Goal: Task Accomplishment & Management: Manage account settings

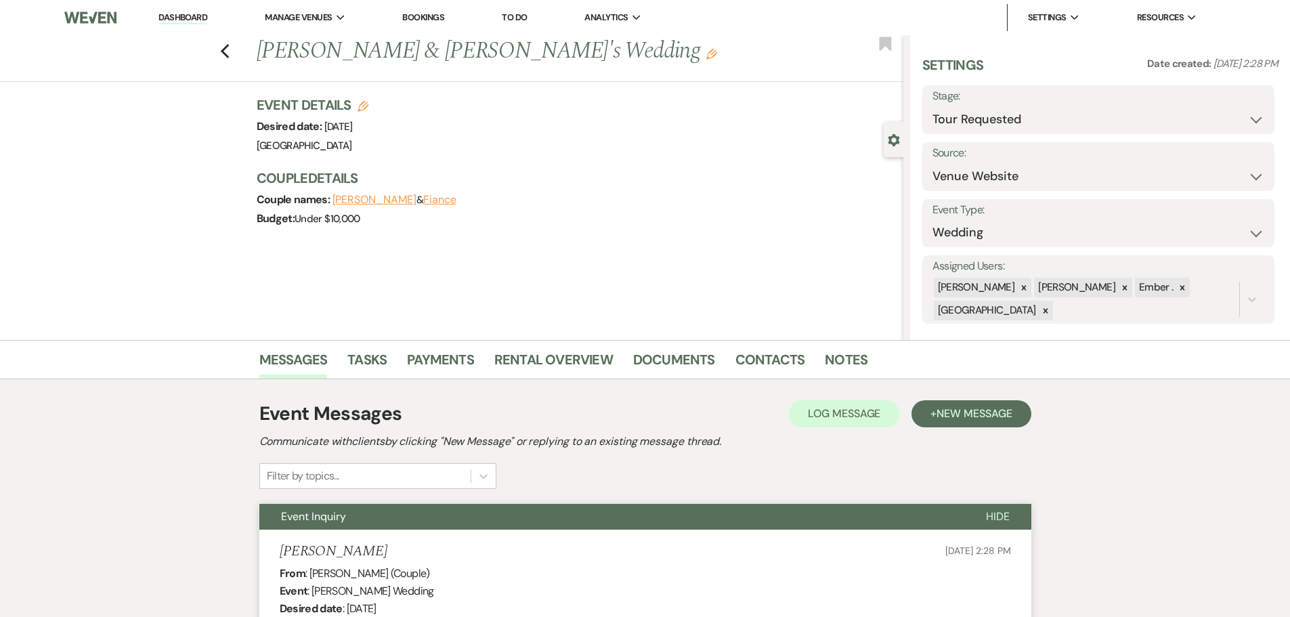
select select "2"
select select "5"
click at [229, 53] on use "button" at bounding box center [224, 51] width 9 height 15
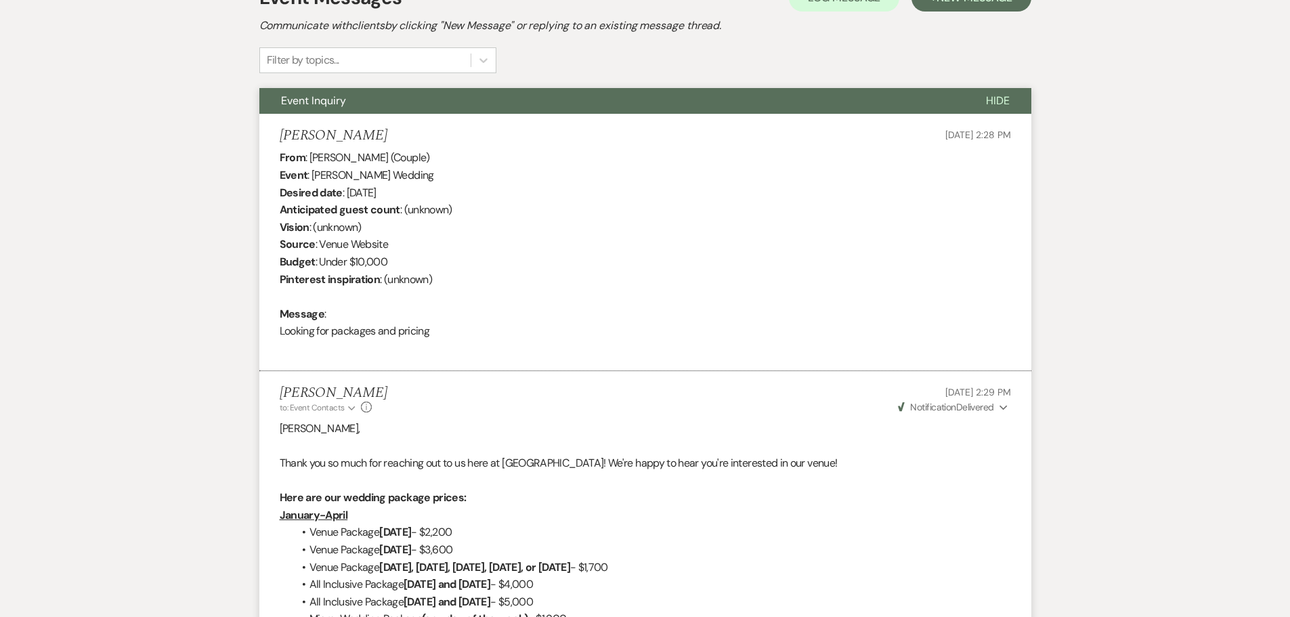
select select "2"
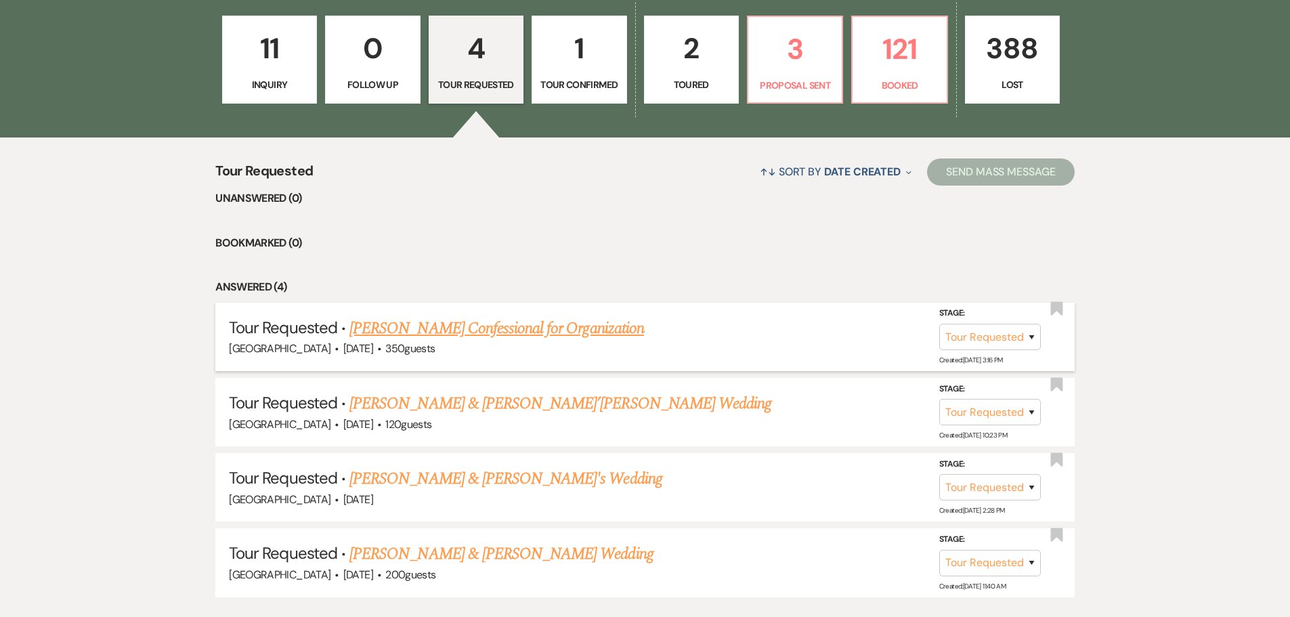
click at [534, 335] on link "[PERSON_NAME] Confessional for Organization" at bounding box center [496, 328] width 295 height 24
select select "2"
select select "20"
select select "13"
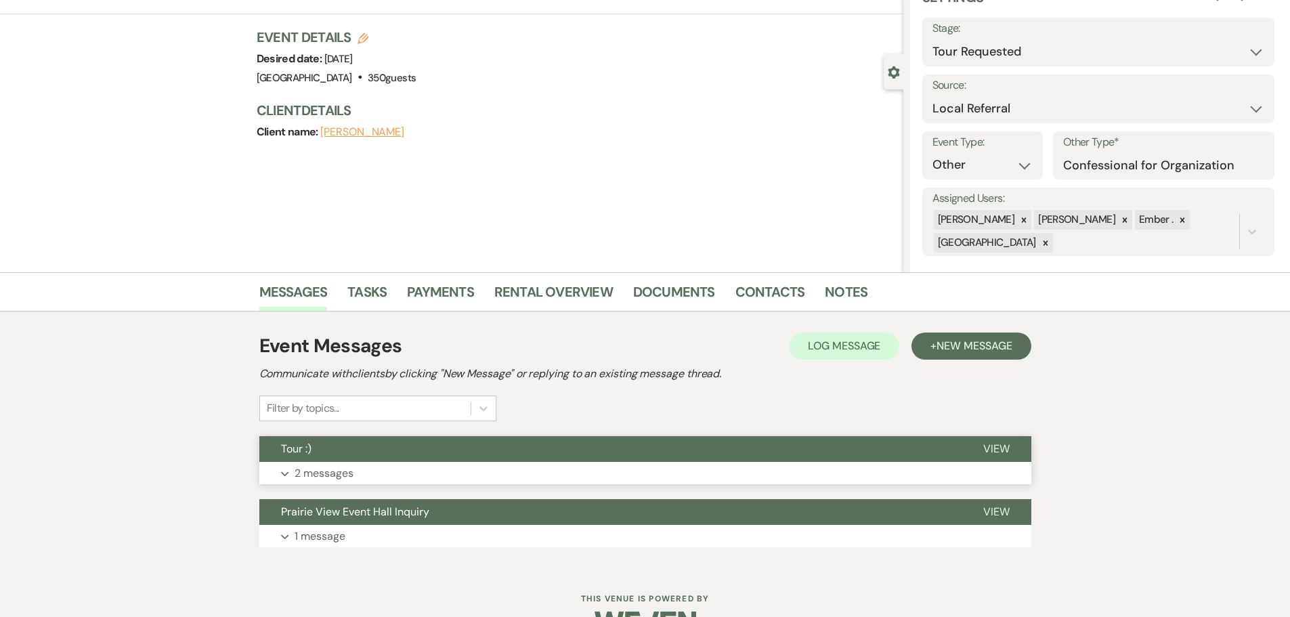
click at [316, 473] on p "2 messages" at bounding box center [324, 474] width 59 height 18
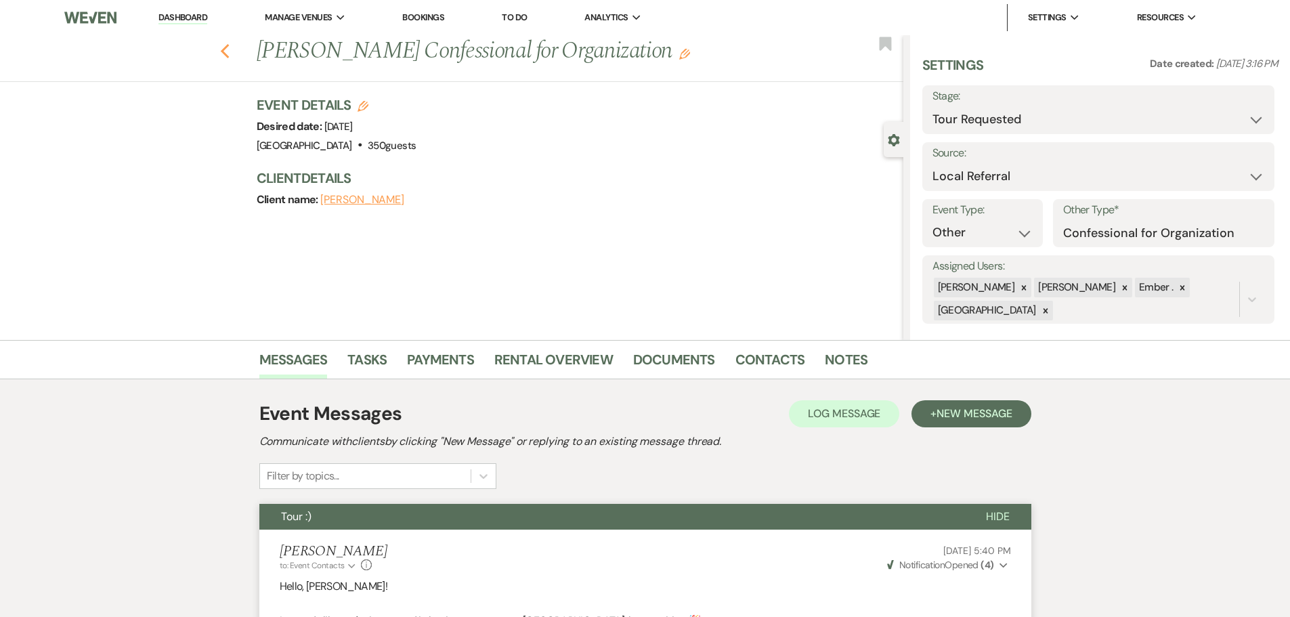
click at [228, 51] on use "button" at bounding box center [224, 51] width 9 height 15
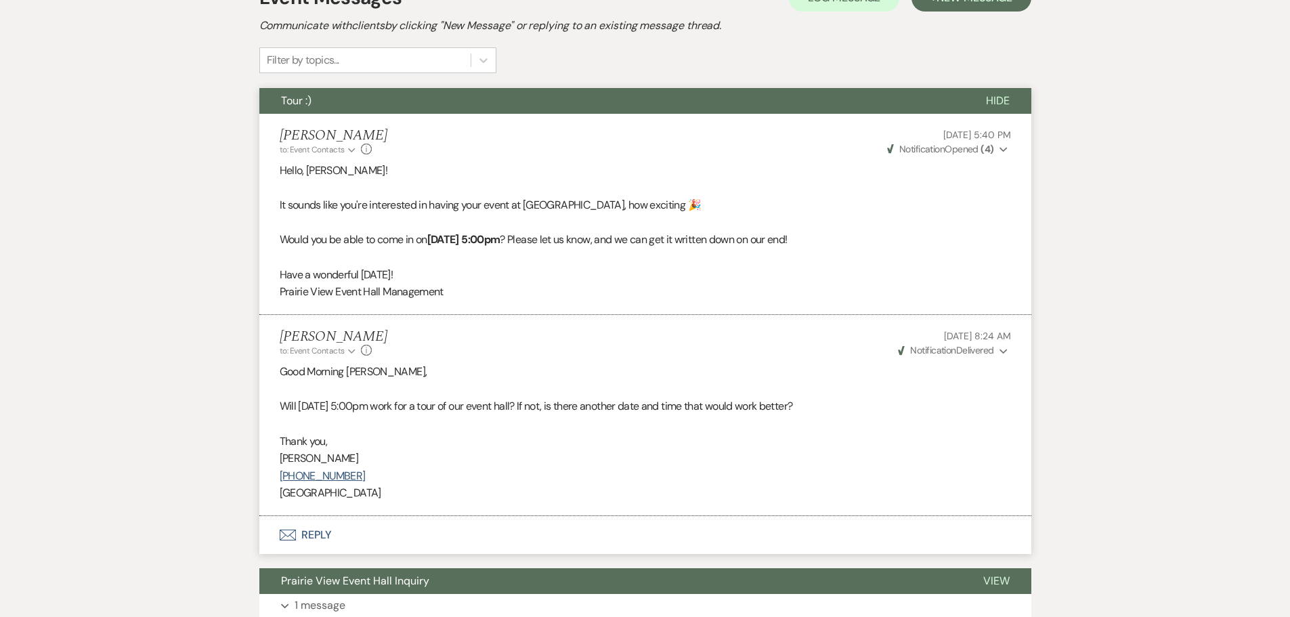
select select "2"
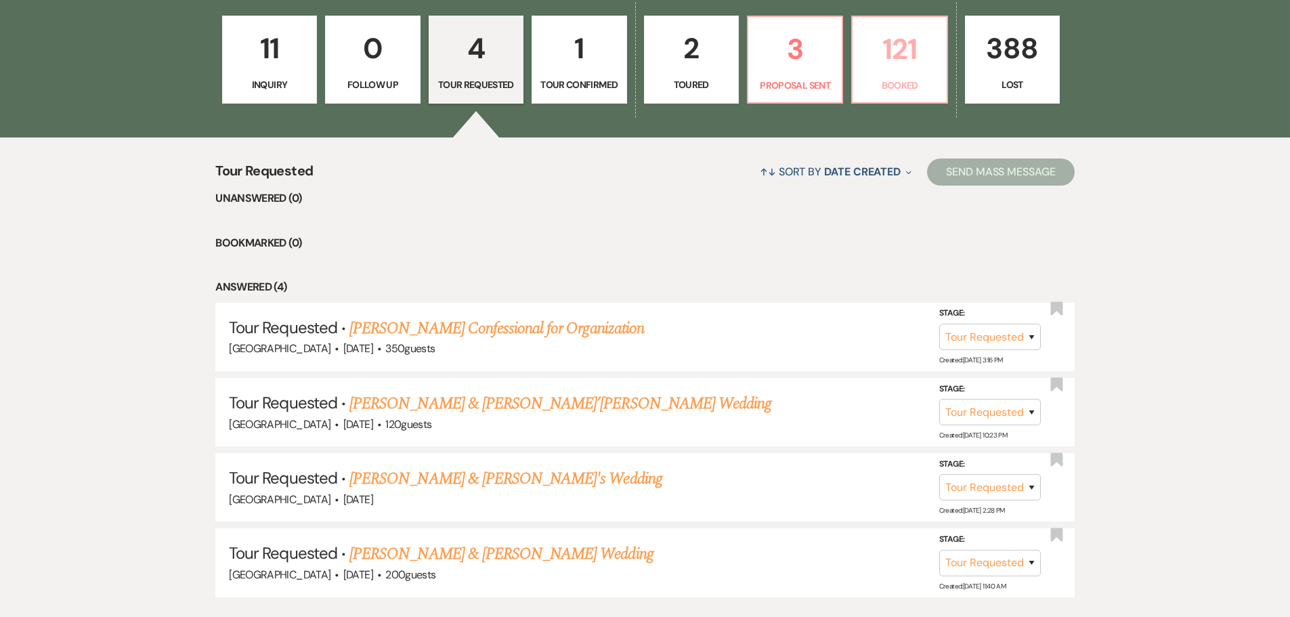
click at [890, 50] on p "121" at bounding box center [899, 48] width 77 height 45
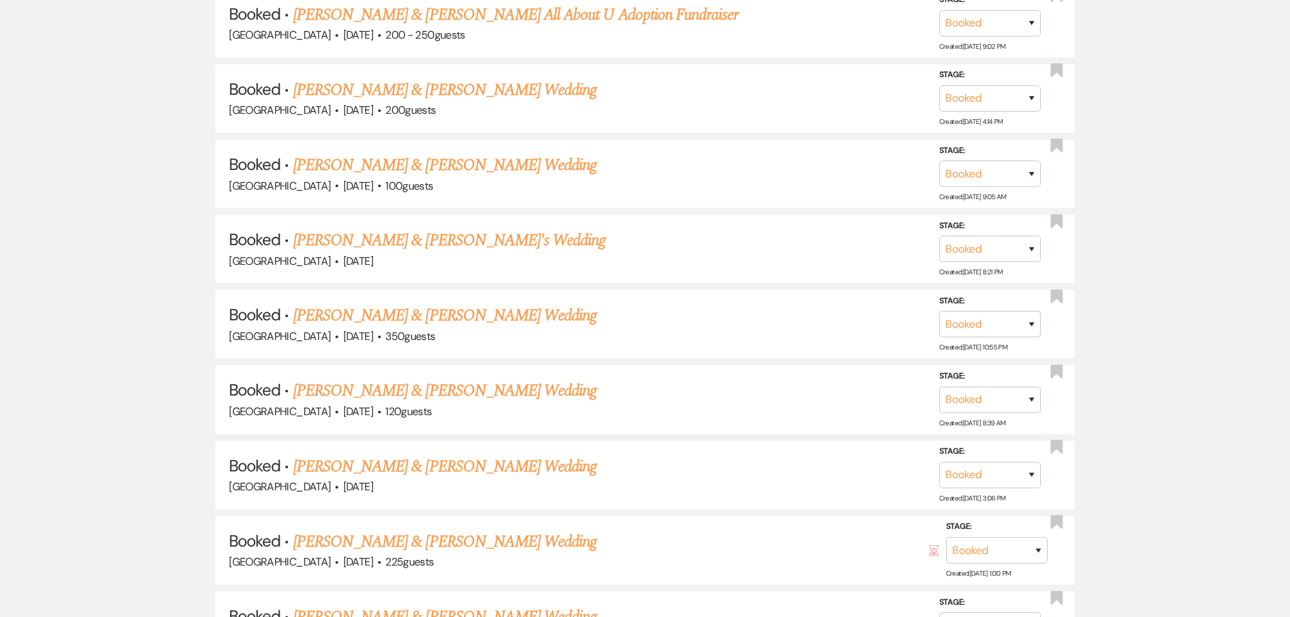
scroll to position [1431, 0]
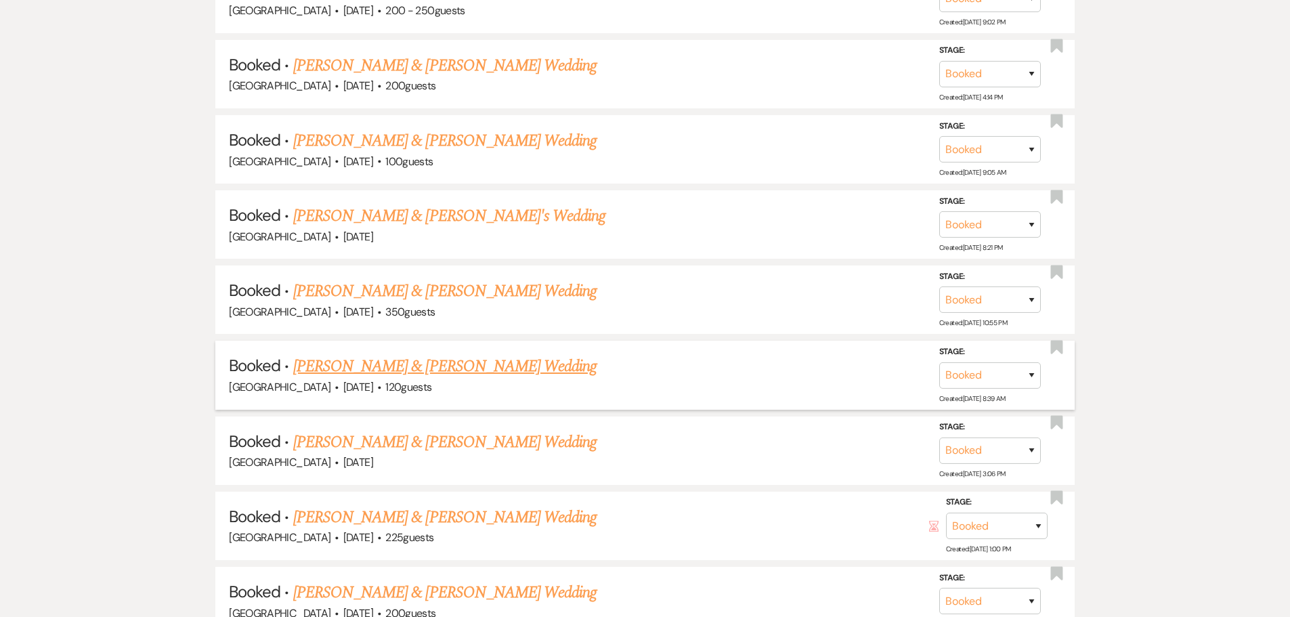
click at [480, 359] on link "[PERSON_NAME] & [PERSON_NAME] Wedding" at bounding box center [444, 366] width 303 height 24
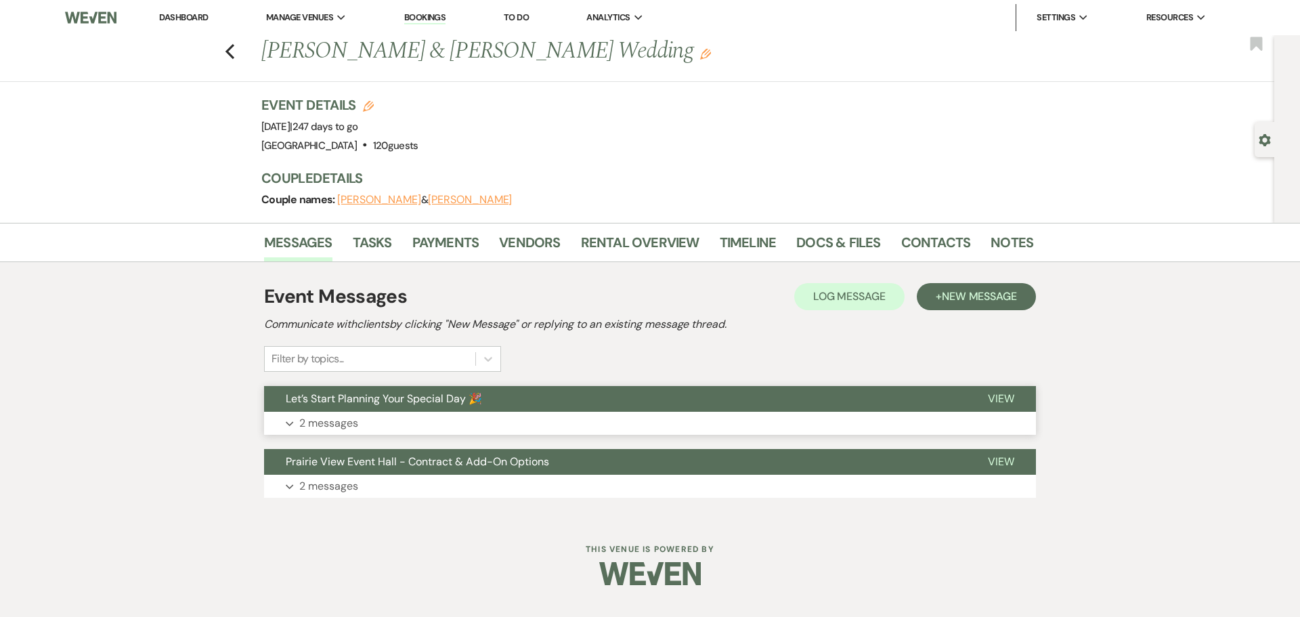
click at [443, 433] on button "Expand 2 messages" at bounding box center [650, 423] width 772 height 23
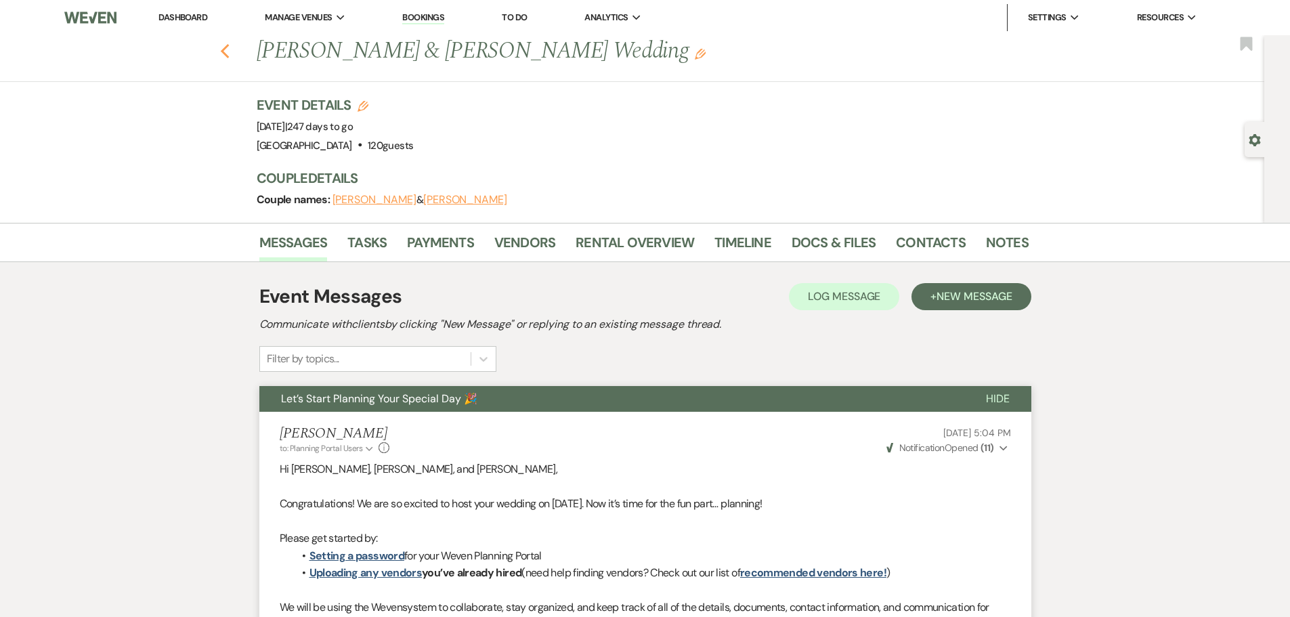
click at [229, 47] on icon "Previous" at bounding box center [225, 51] width 10 height 16
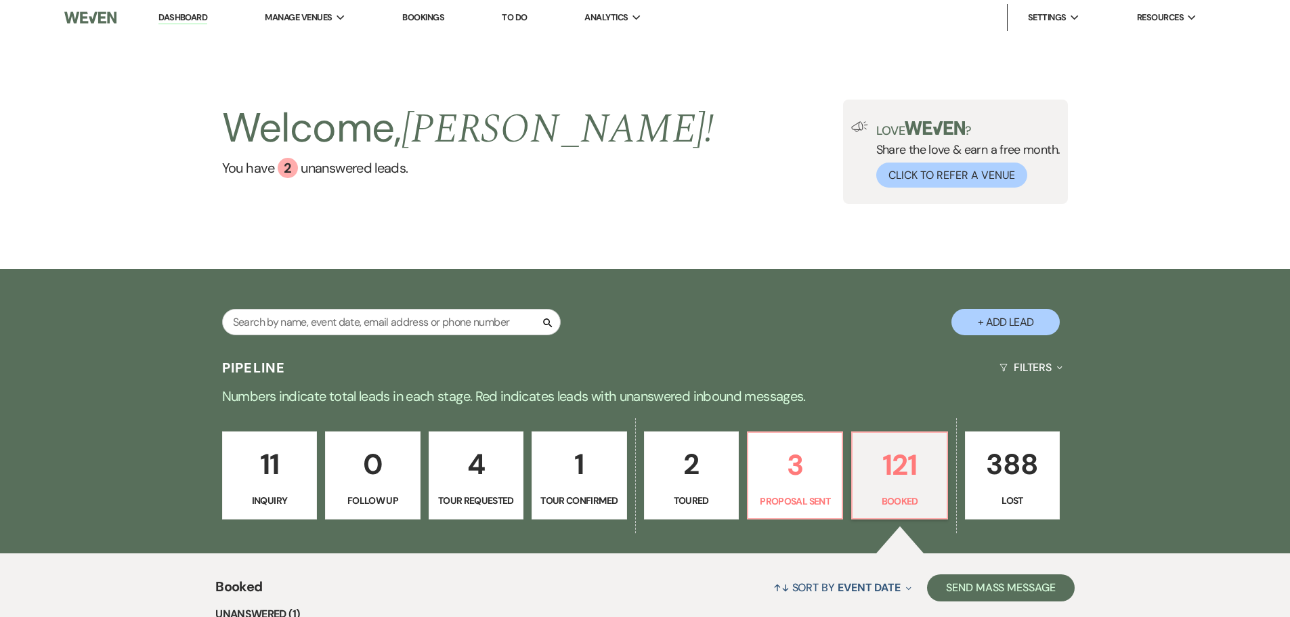
click at [277, 498] on p "Inquiry" at bounding box center [269, 500] width 77 height 15
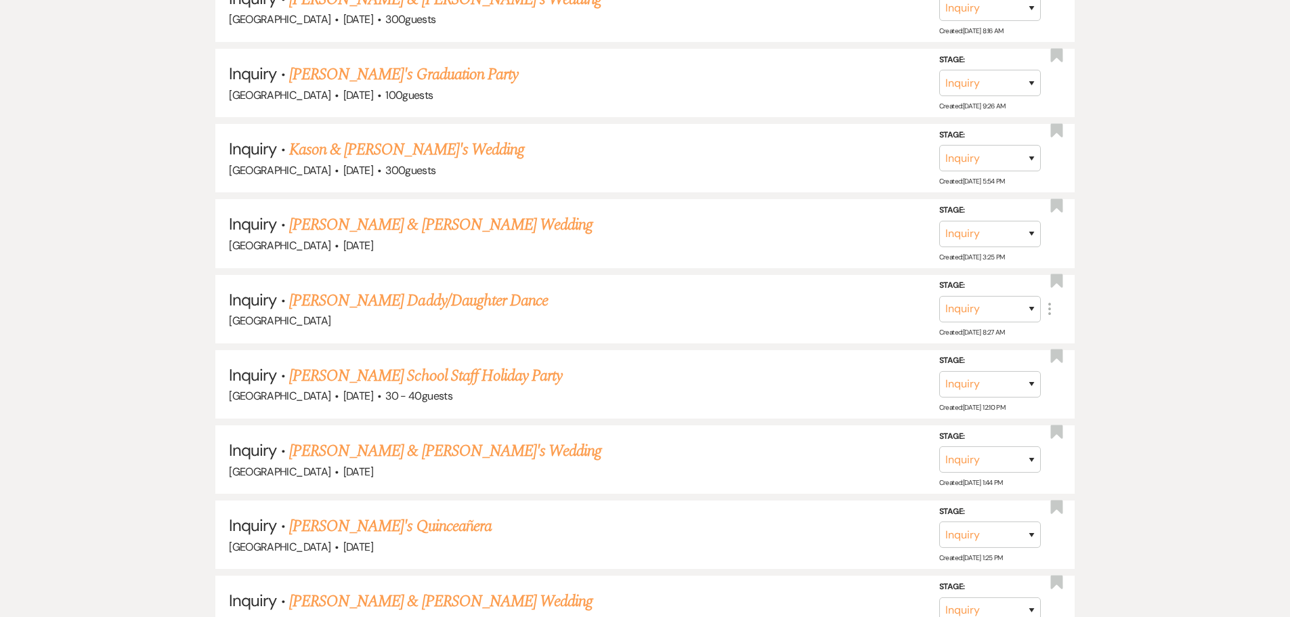
scroll to position [1033, 0]
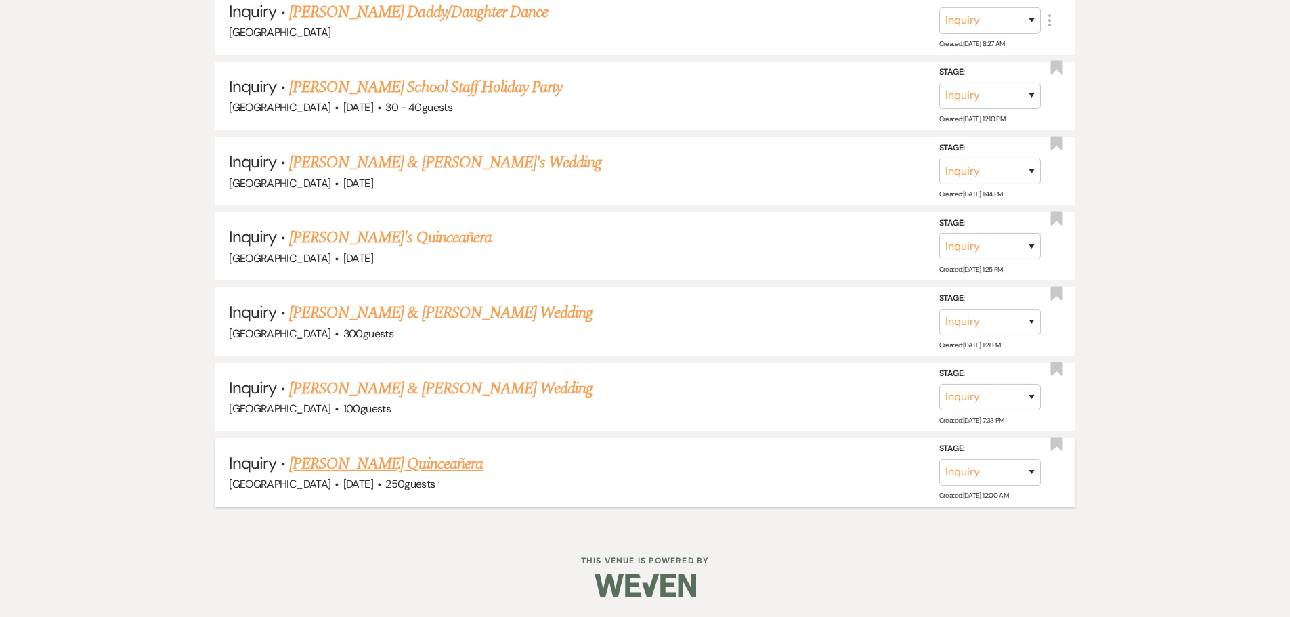
click at [348, 457] on link "[PERSON_NAME] Quinceañera" at bounding box center [386, 464] width 194 height 24
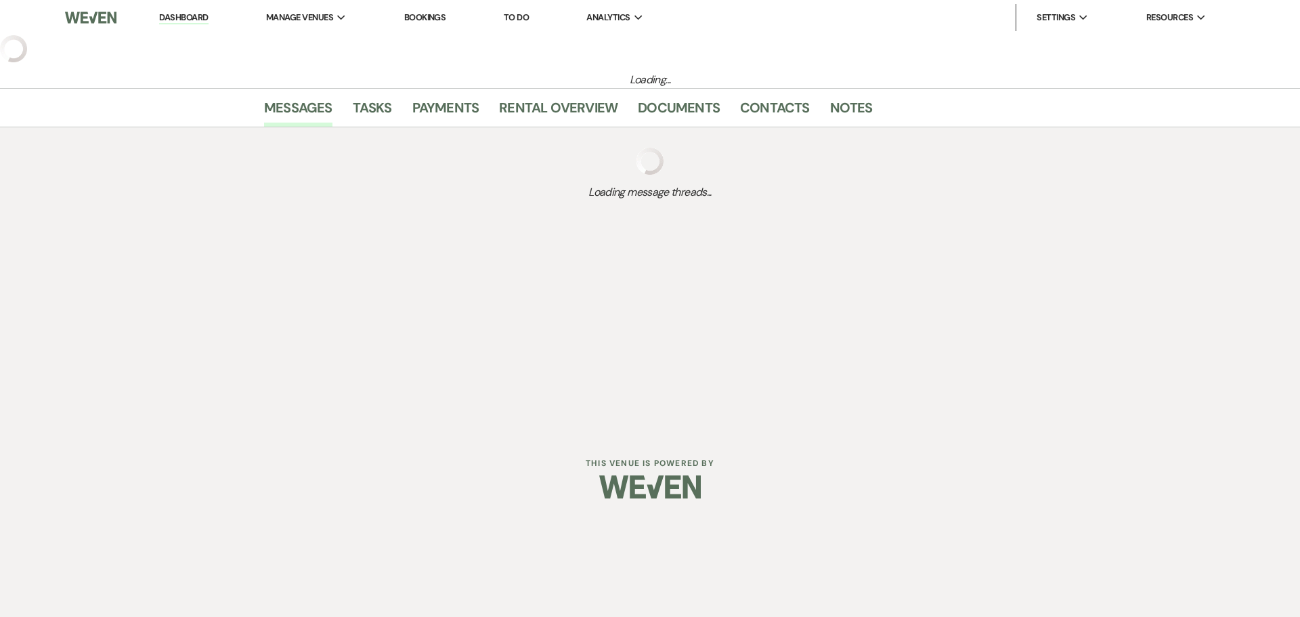
select select "5"
select select "15"
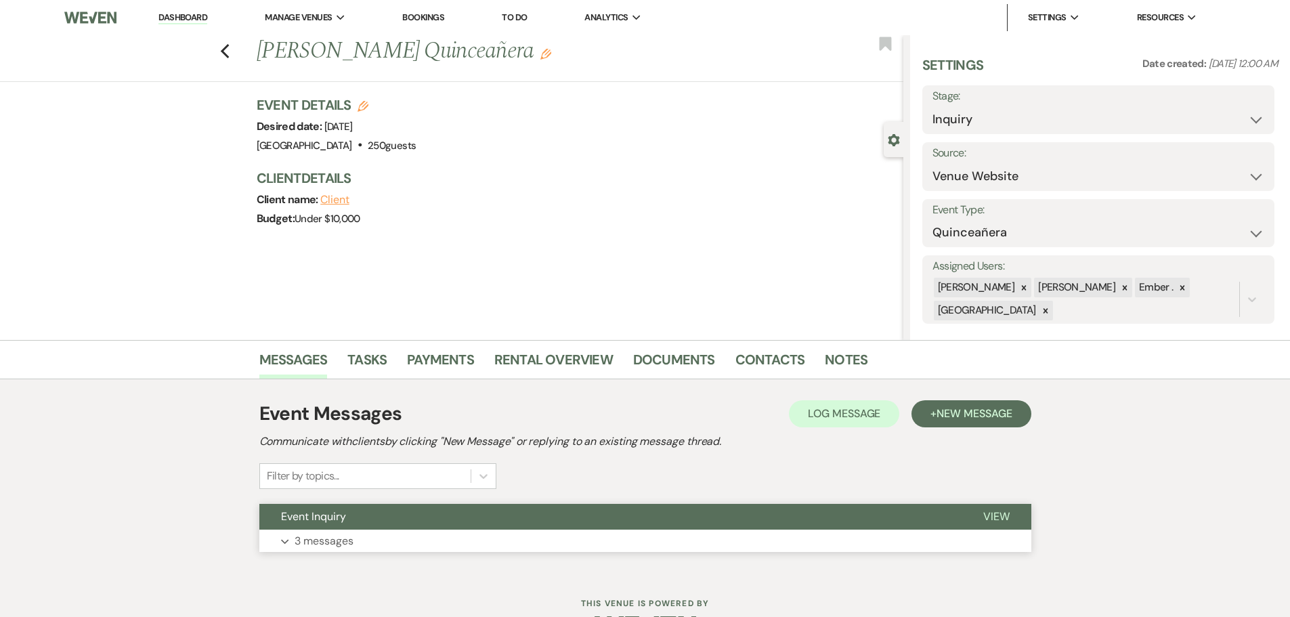
click at [305, 544] on p "3 messages" at bounding box center [324, 541] width 59 height 18
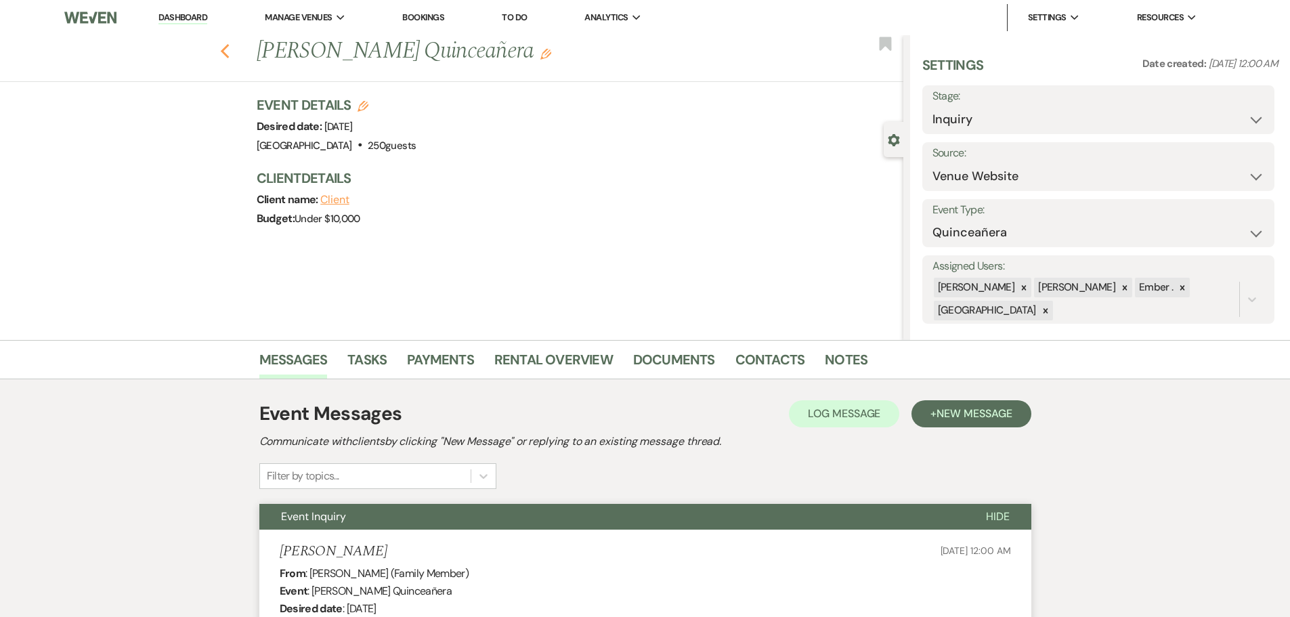
click at [229, 50] on use "button" at bounding box center [224, 51] width 9 height 15
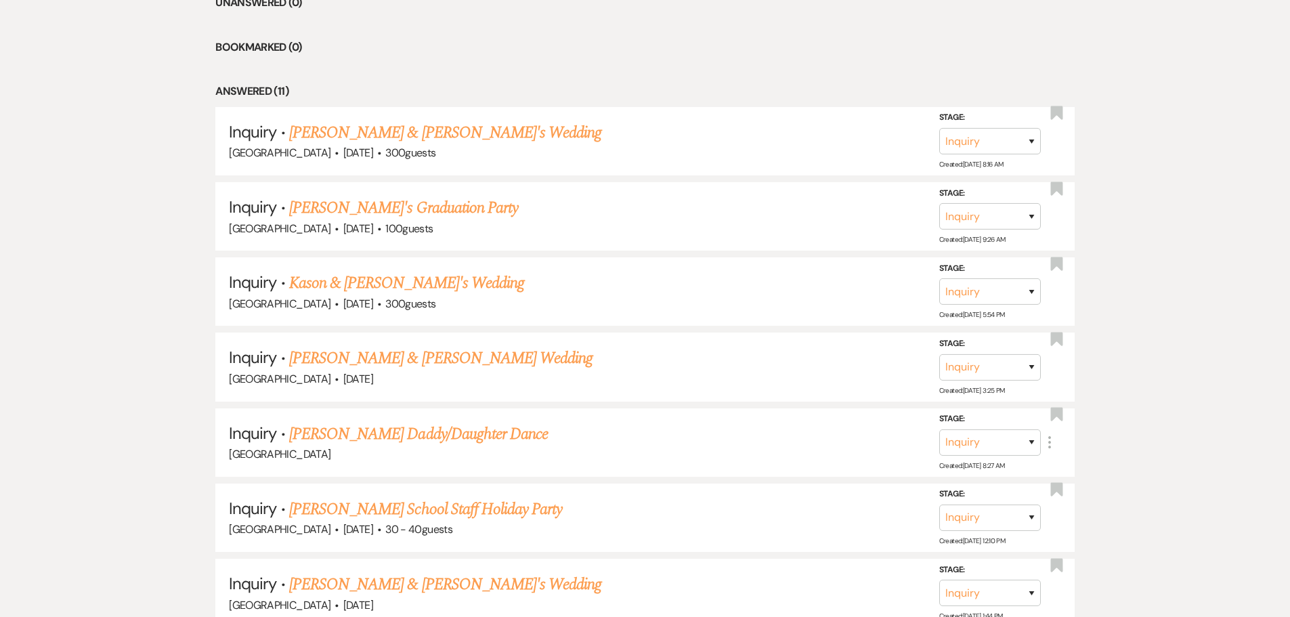
scroll to position [153, 0]
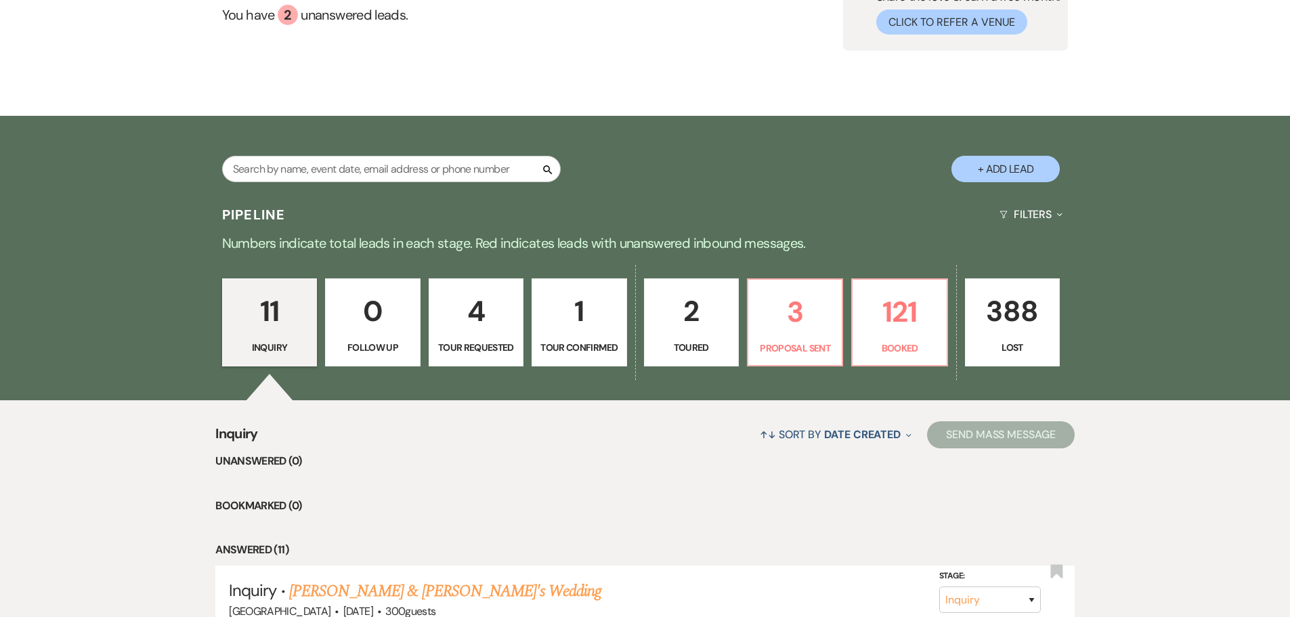
click at [564, 309] on p "1" at bounding box center [578, 310] width 77 height 45
select select "4"
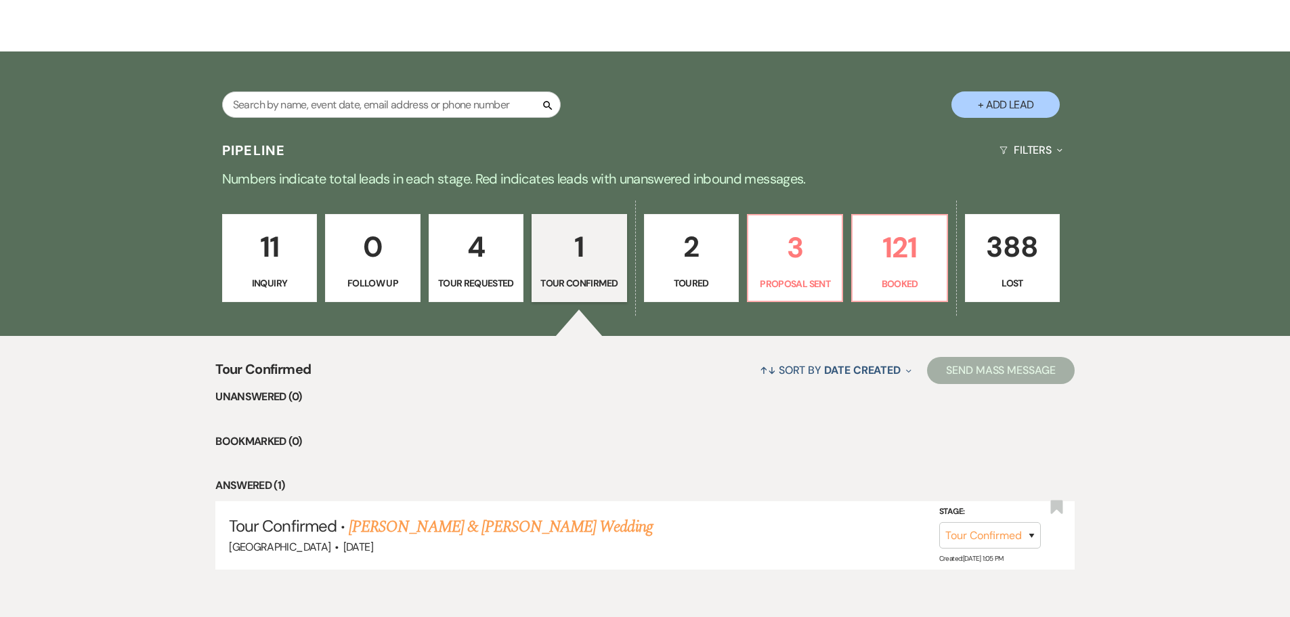
scroll to position [280, 0]
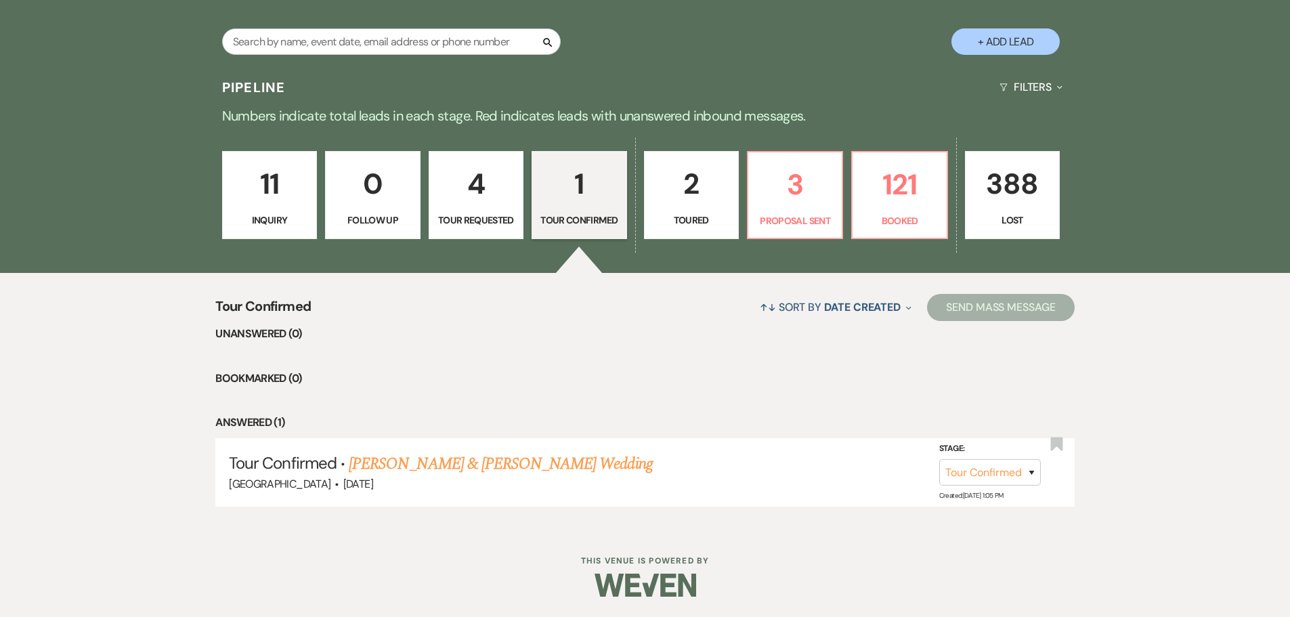
click at [480, 184] on p "4" at bounding box center [475, 183] width 77 height 45
select select "2"
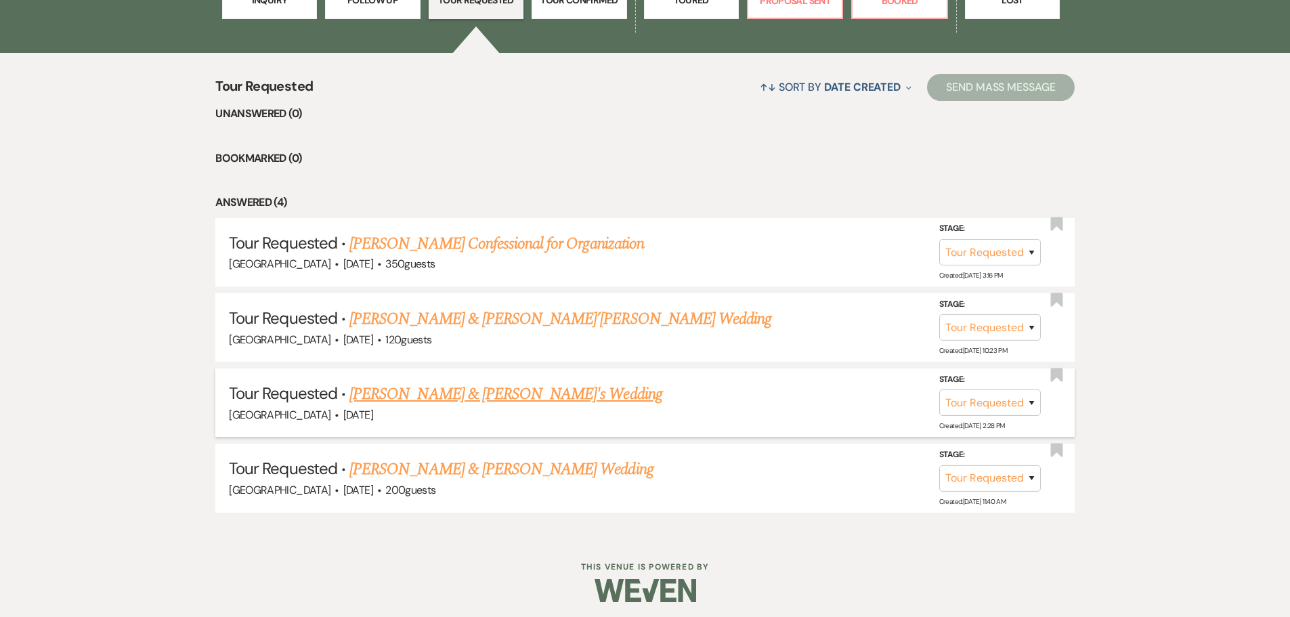
scroll to position [506, 0]
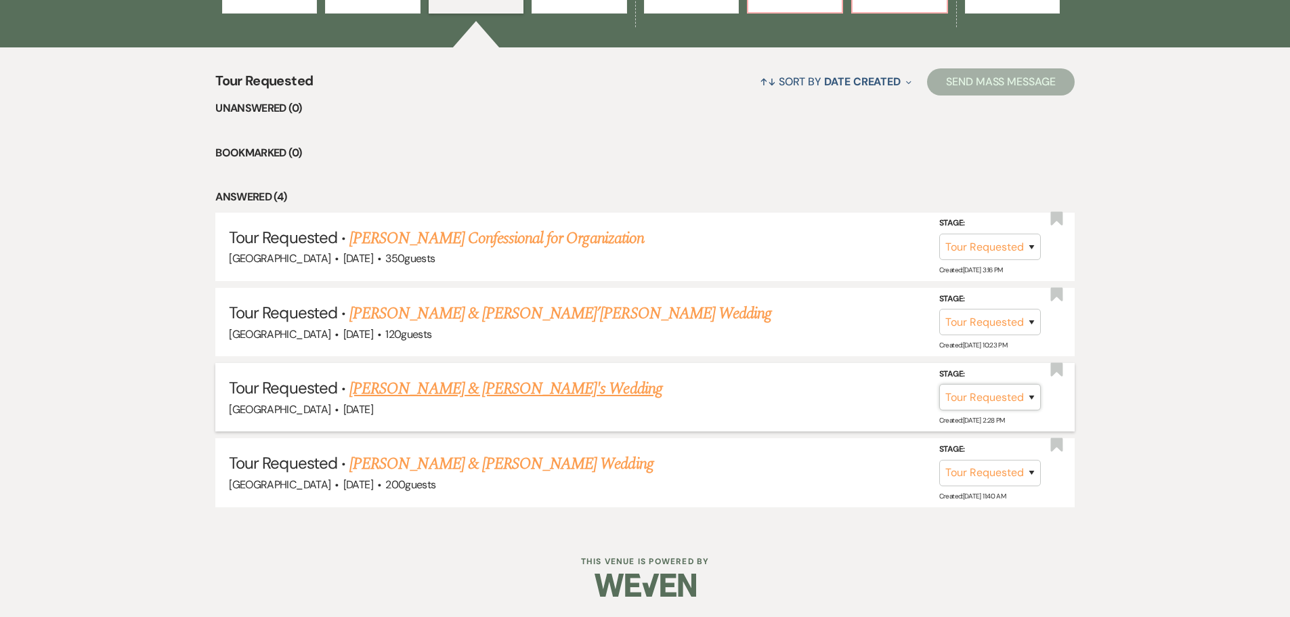
click at [1031, 399] on select "Inquiry Follow Up Tour Requested Tour Confirmed Toured Proposal Sent Booked Lost" at bounding box center [990, 397] width 102 height 26
select select "4"
click at [939, 384] on select "Inquiry Follow Up Tour Requested Tour Confirmed Toured Proposal Sent Booked Lost" at bounding box center [990, 397] width 102 height 26
click at [1017, 399] on button "Save" at bounding box center [1014, 396] width 68 height 27
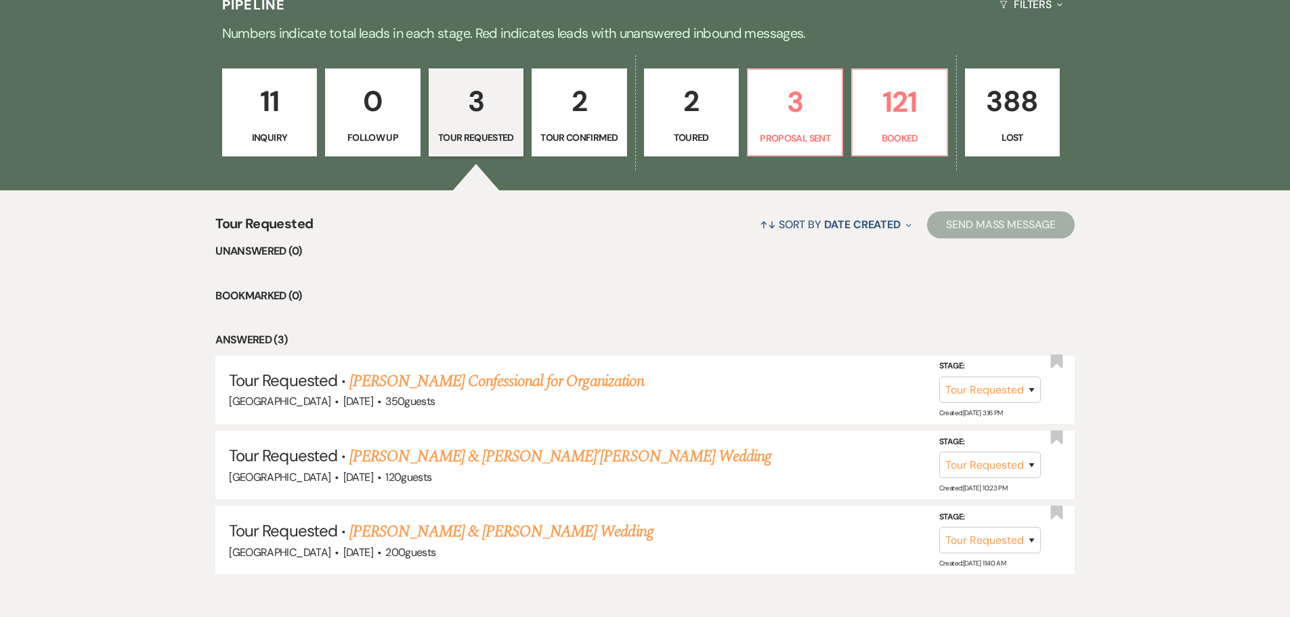
click at [556, 119] on p "2" at bounding box center [578, 101] width 77 height 45
select select "4"
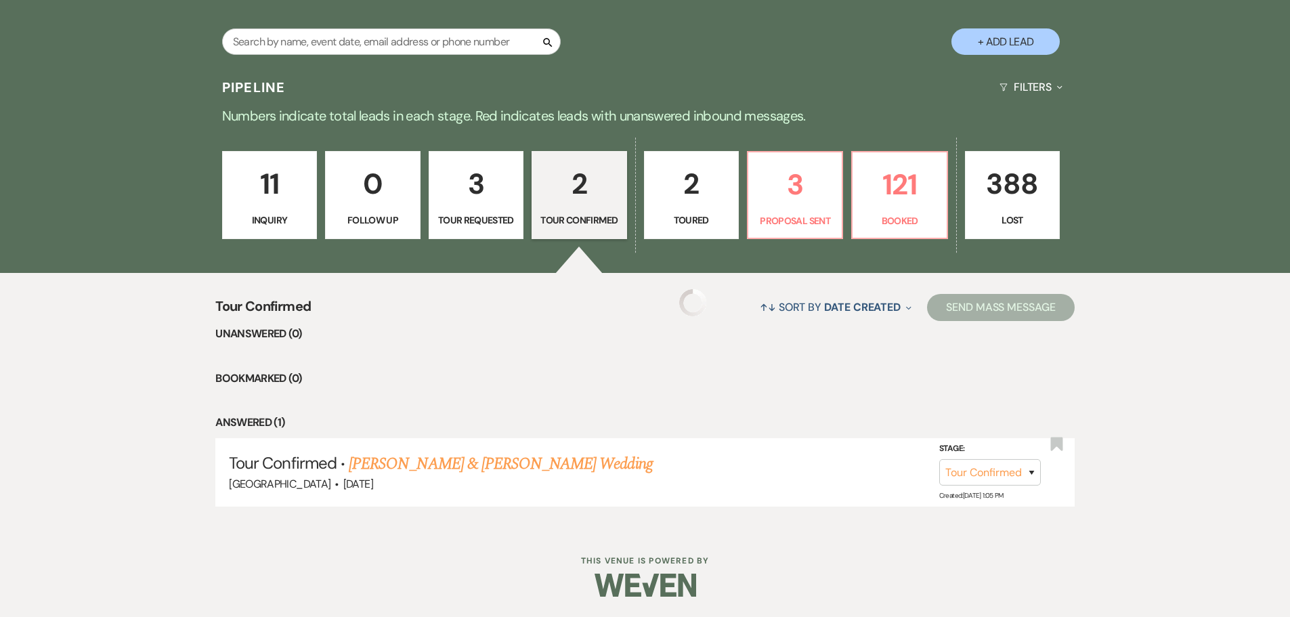
scroll to position [355, 0]
select select "4"
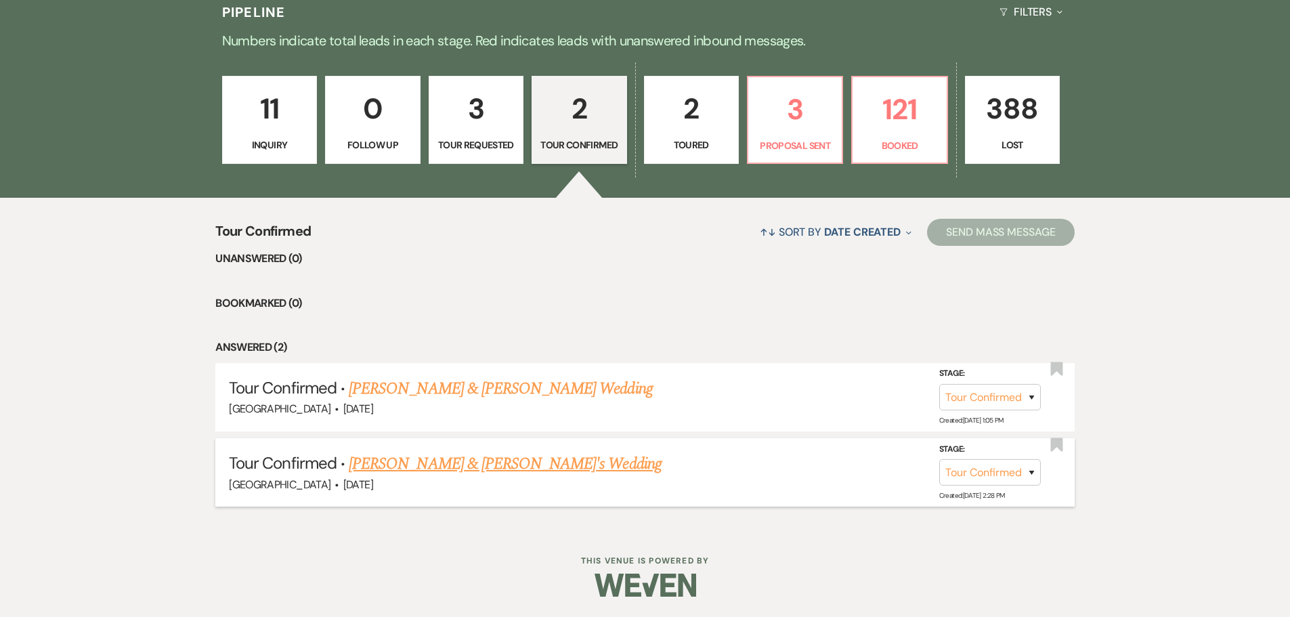
click at [417, 465] on link "[PERSON_NAME] & [PERSON_NAME]'s Wedding" at bounding box center [505, 464] width 313 height 24
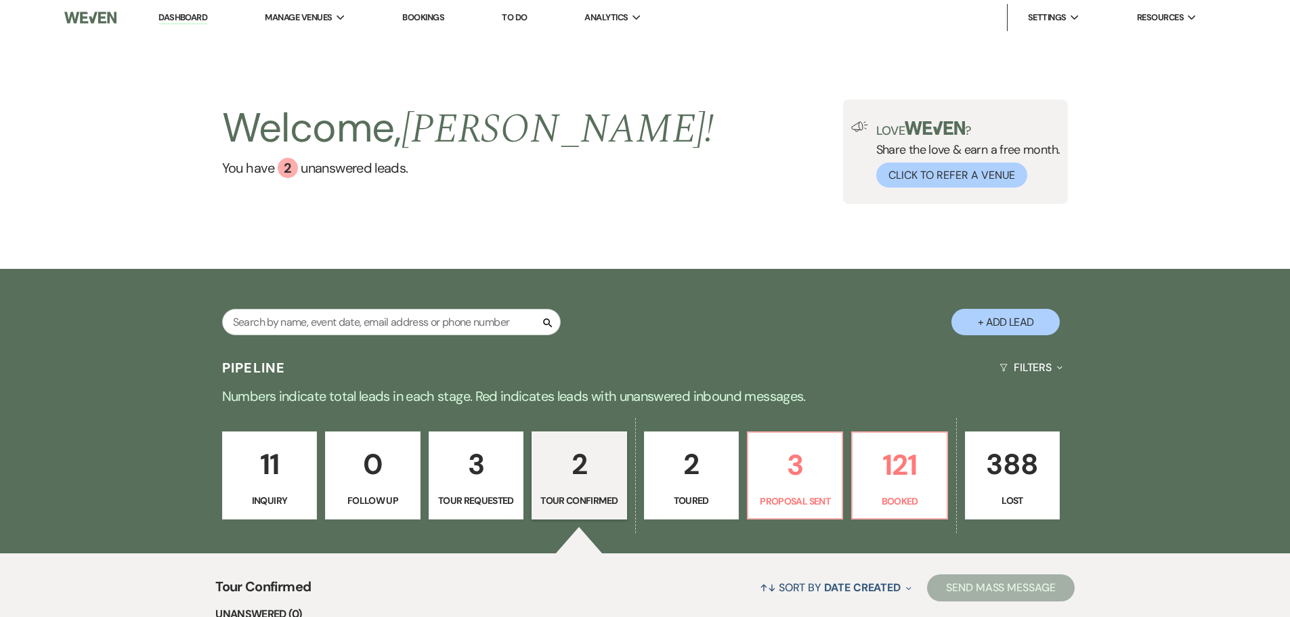
select select "4"
select select "5"
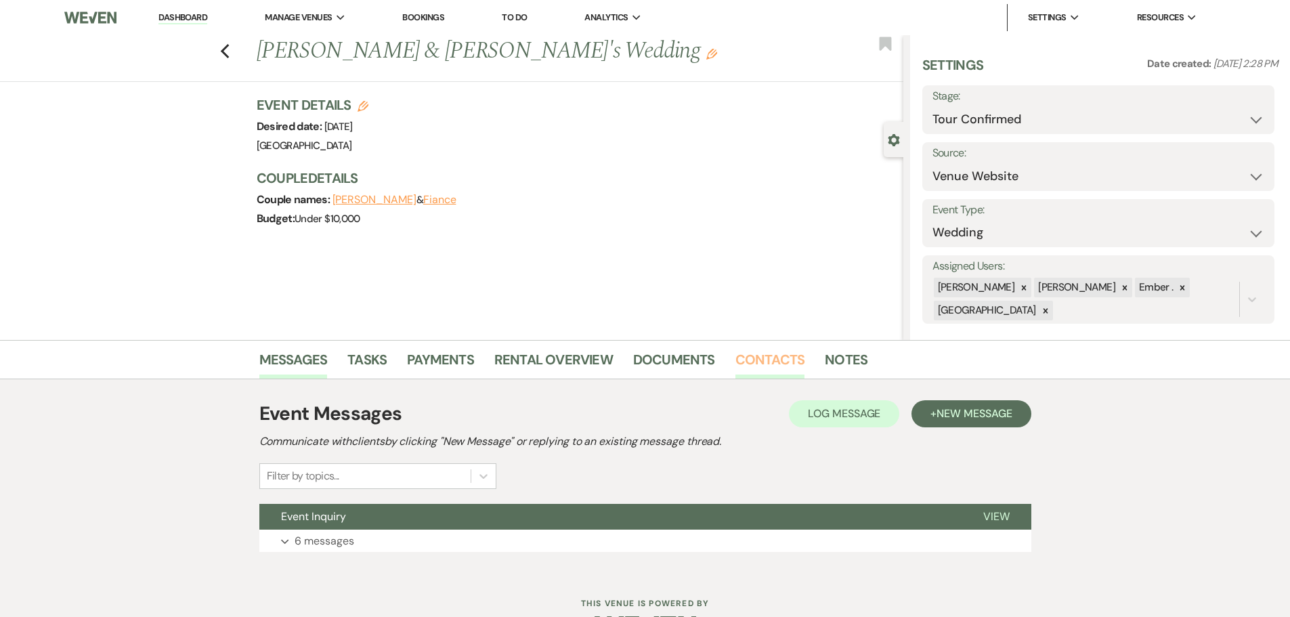
click at [757, 374] on link "Contacts" at bounding box center [770, 364] width 70 height 30
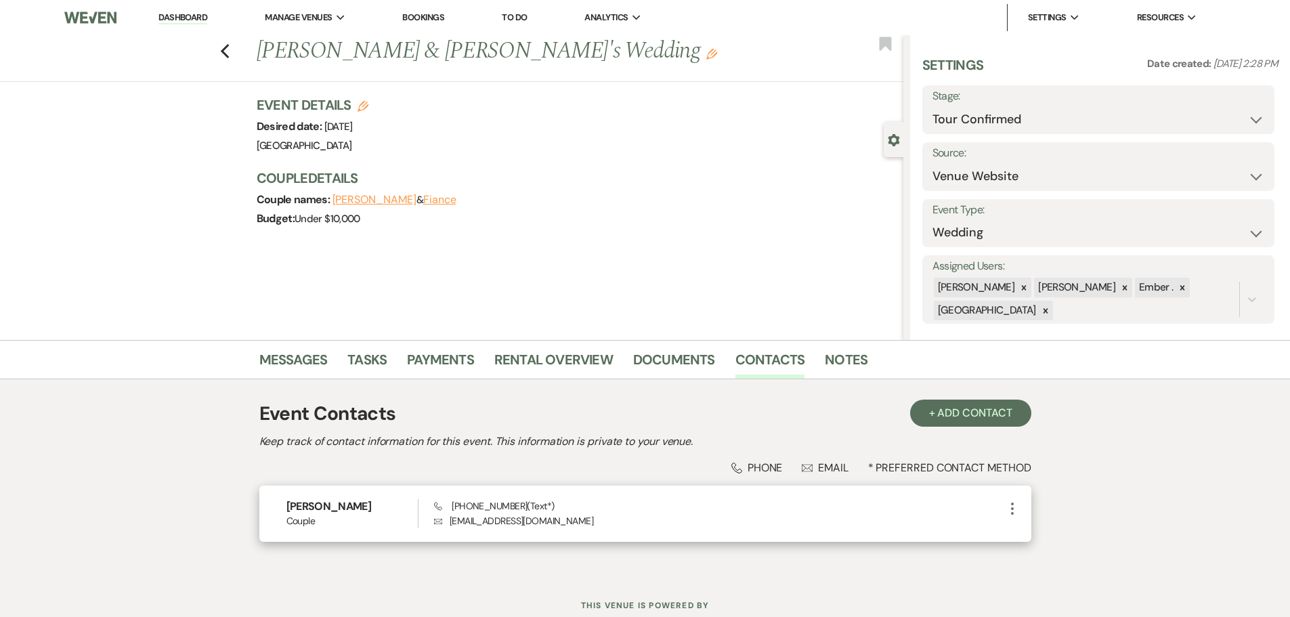
drag, startPoint x: 547, startPoint y: 504, endPoint x: 281, endPoint y: 495, distance: 266.3
click at [281, 495] on div "[PERSON_NAME] Couple Phone [PHONE_NUMBER] (Text*) Envelope [EMAIL_ADDRESS][DOMA…" at bounding box center [645, 513] width 772 height 56
copy div "[PERSON_NAME] Couple Phone [PHONE_NUMBER] (Text*)"
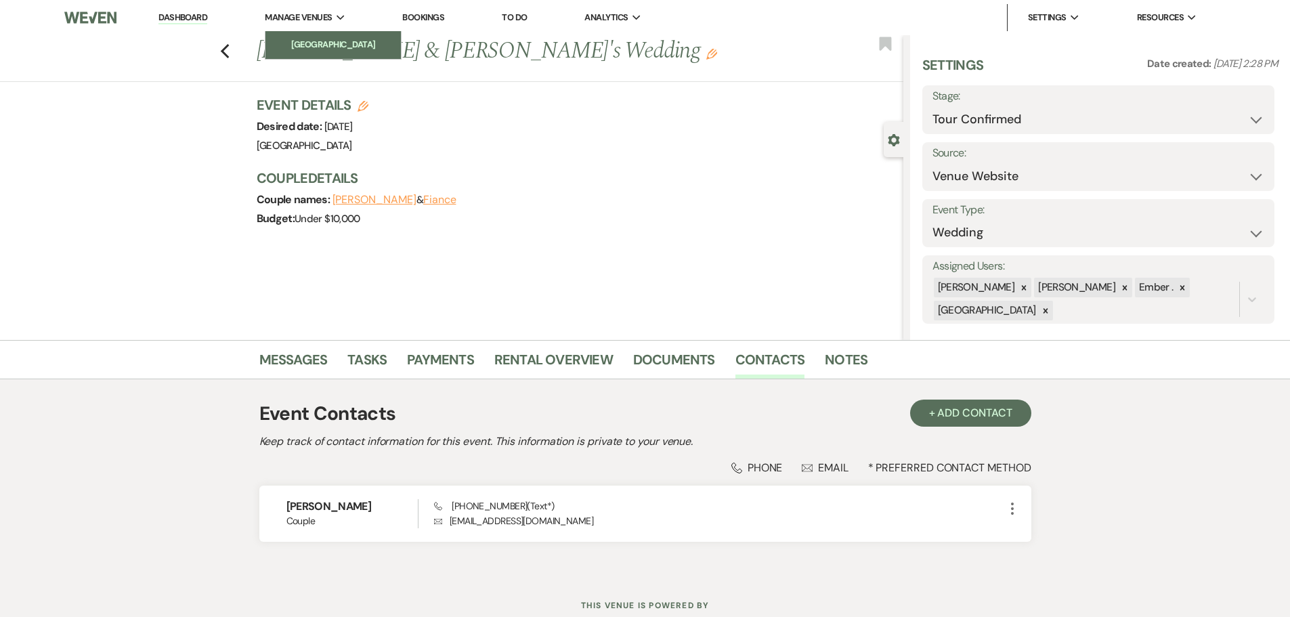
click at [288, 42] on li "[GEOGRAPHIC_DATA]" at bounding box center [333, 45] width 122 height 14
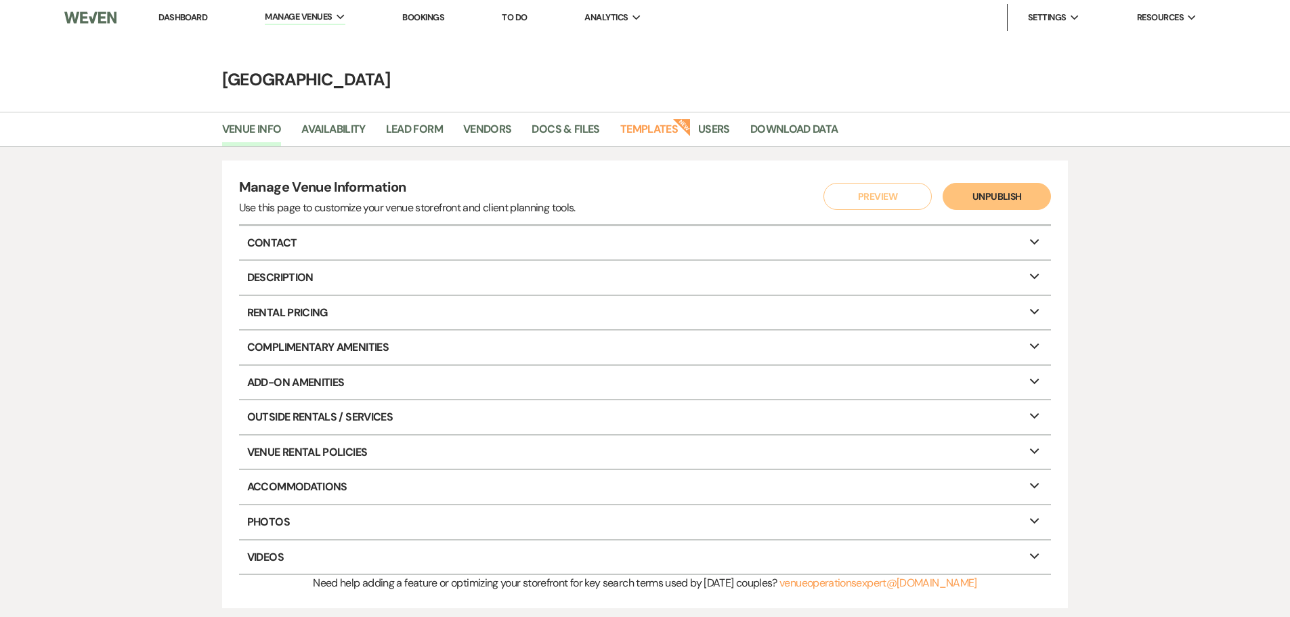
select select "4"
select select "5"
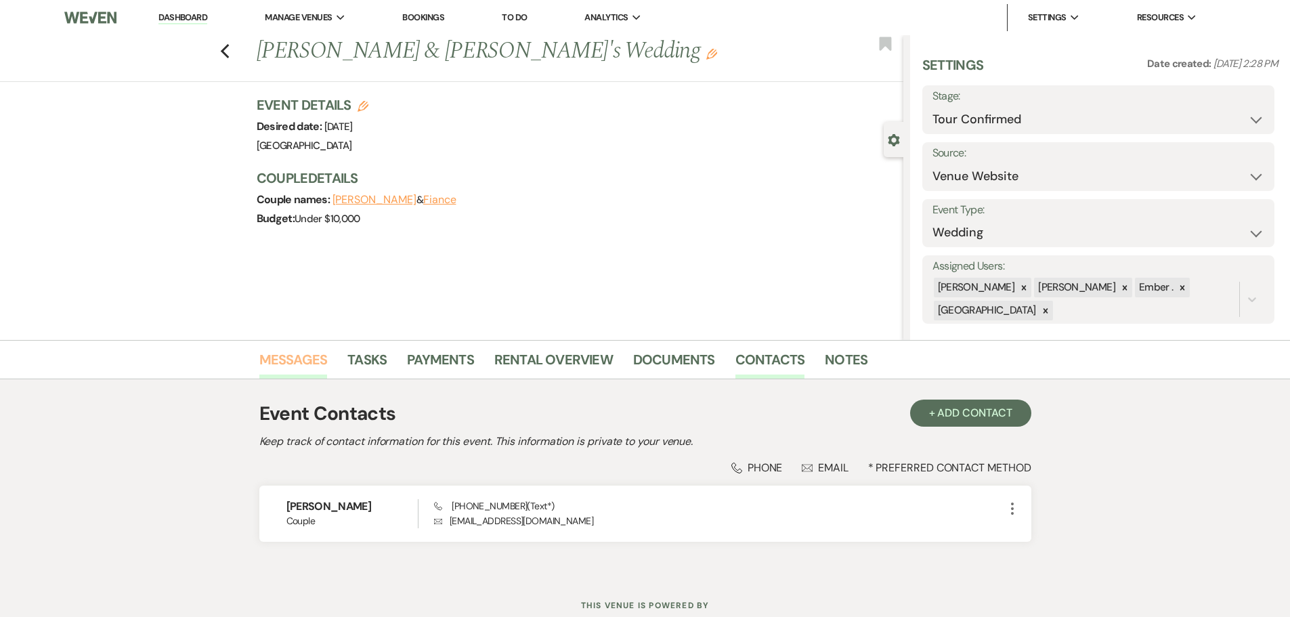
click at [281, 353] on link "Messages" at bounding box center [293, 364] width 68 height 30
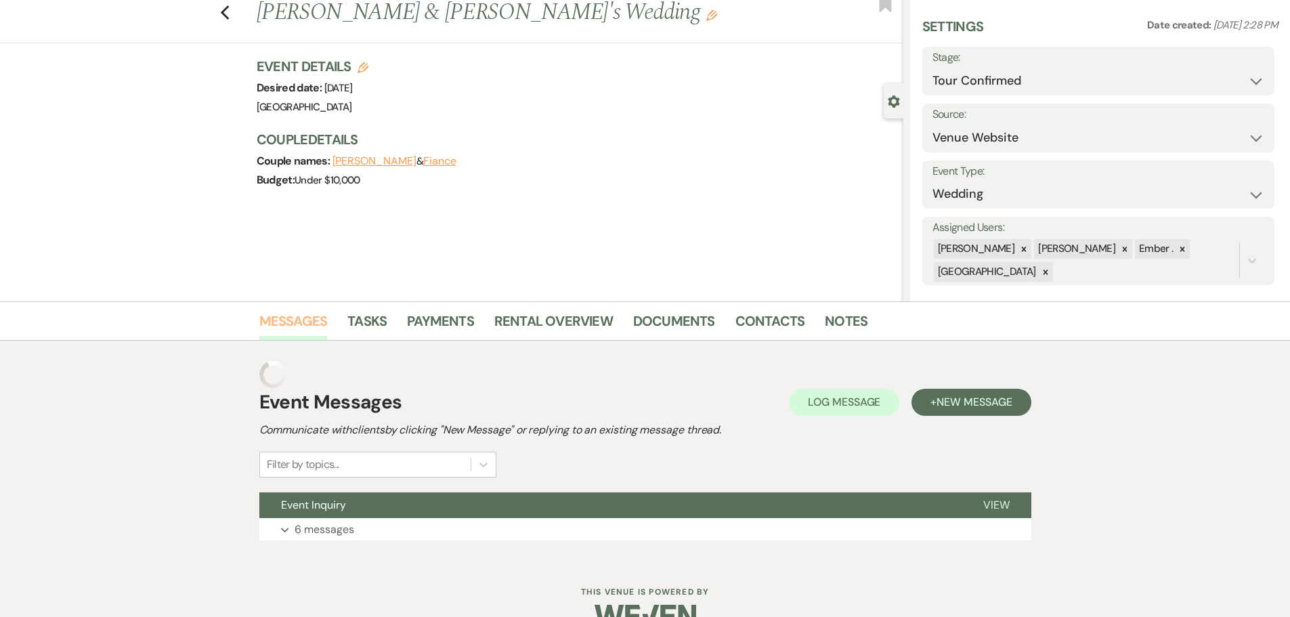
scroll to position [70, 0]
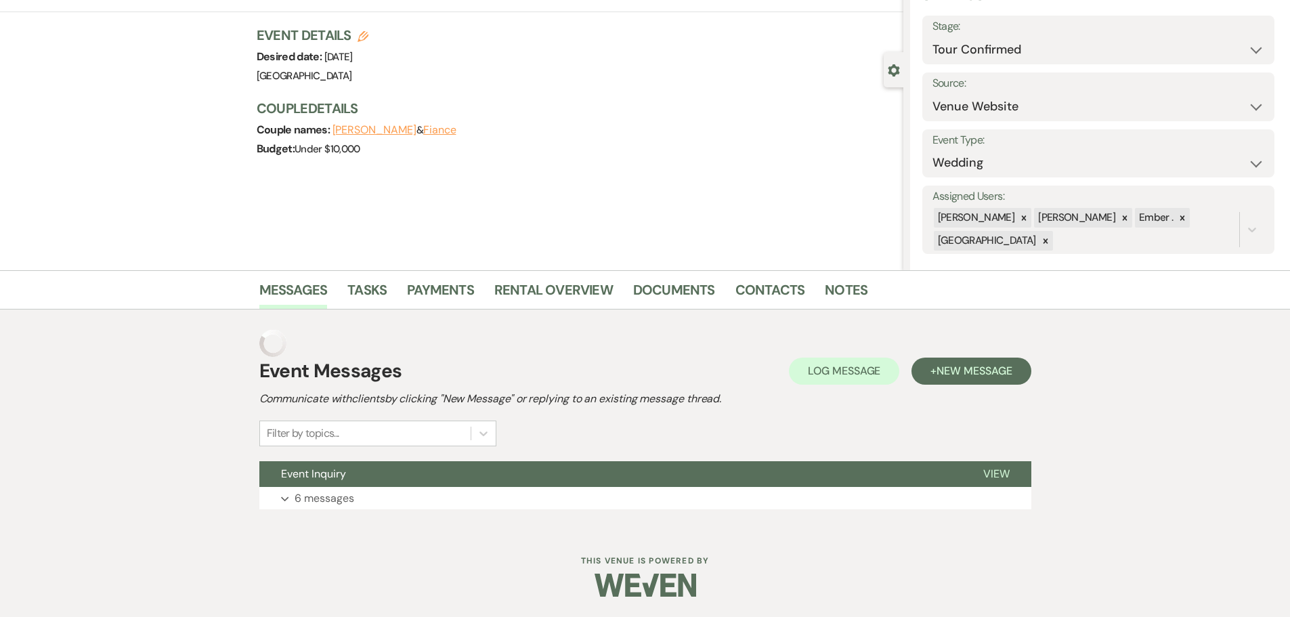
click at [377, 511] on div "Event Messages Log Log Message + New Message Communicate with clients by clicki…" at bounding box center [645, 419] width 772 height 193
click at [371, 503] on button "Expand 6 messages" at bounding box center [645, 498] width 772 height 23
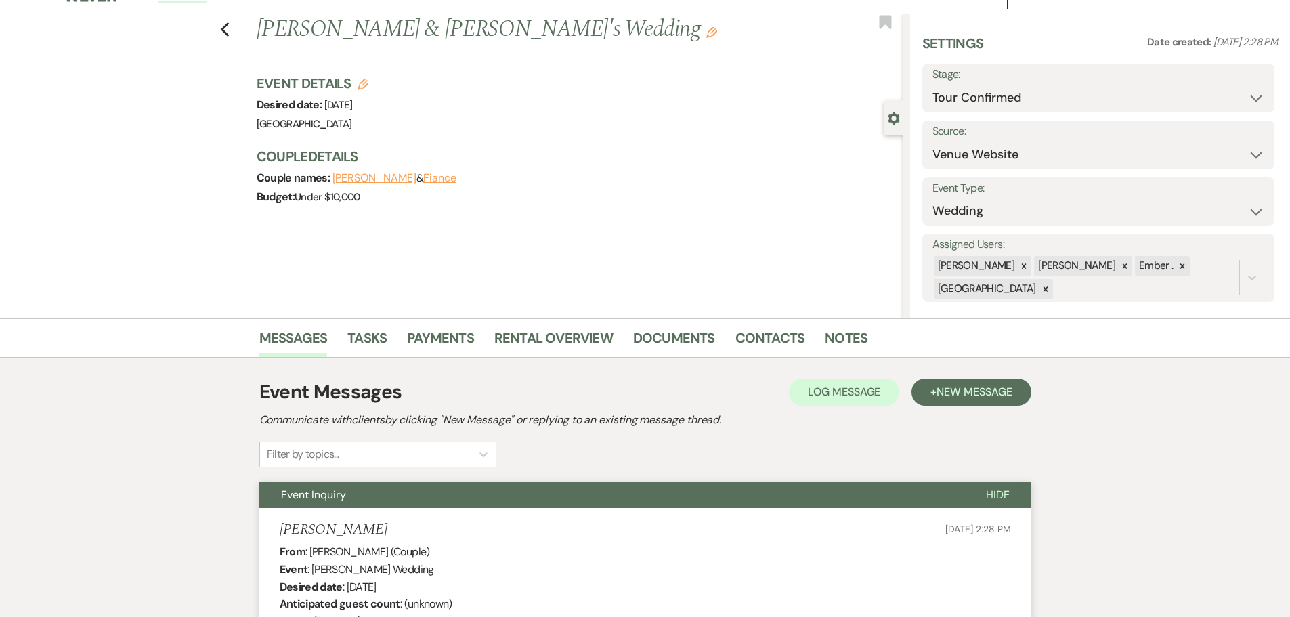
scroll to position [21, 0]
click at [846, 394] on span "Log Message" at bounding box center [844, 392] width 72 height 14
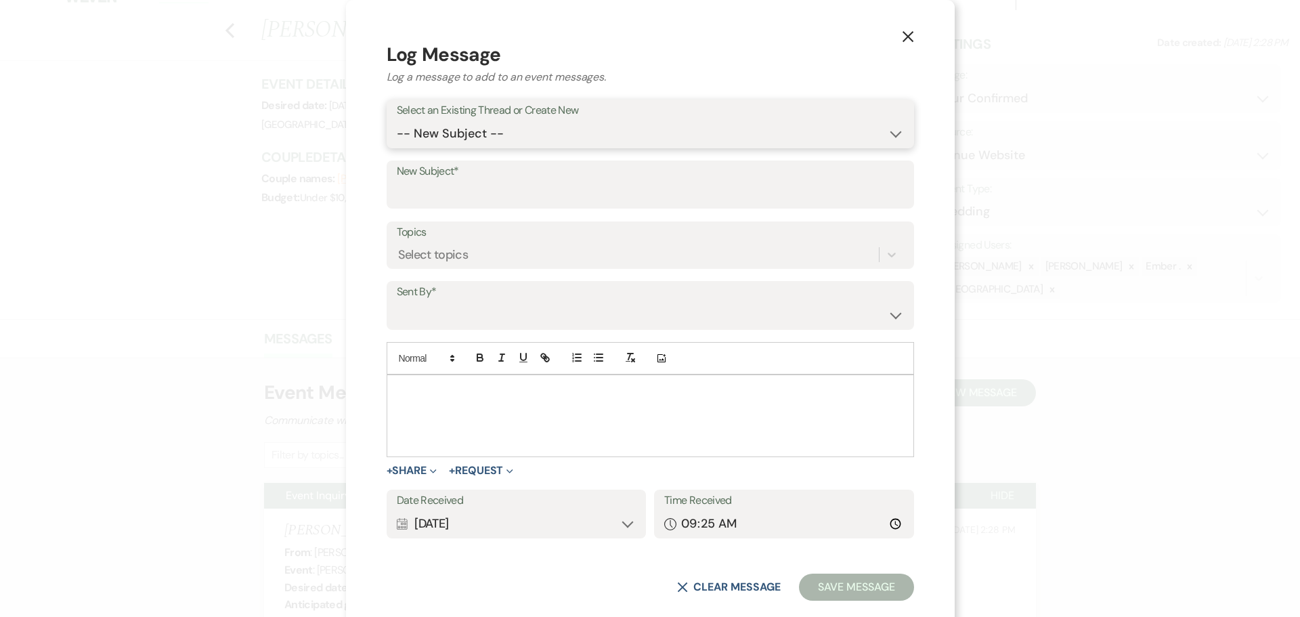
click at [542, 133] on select "-- New Subject -- Event Inquiry" at bounding box center [650, 134] width 507 height 26
select select "447919"
click at [477, 138] on select "-- New Subject -- Event Inquiry" at bounding box center [650, 134] width 507 height 26
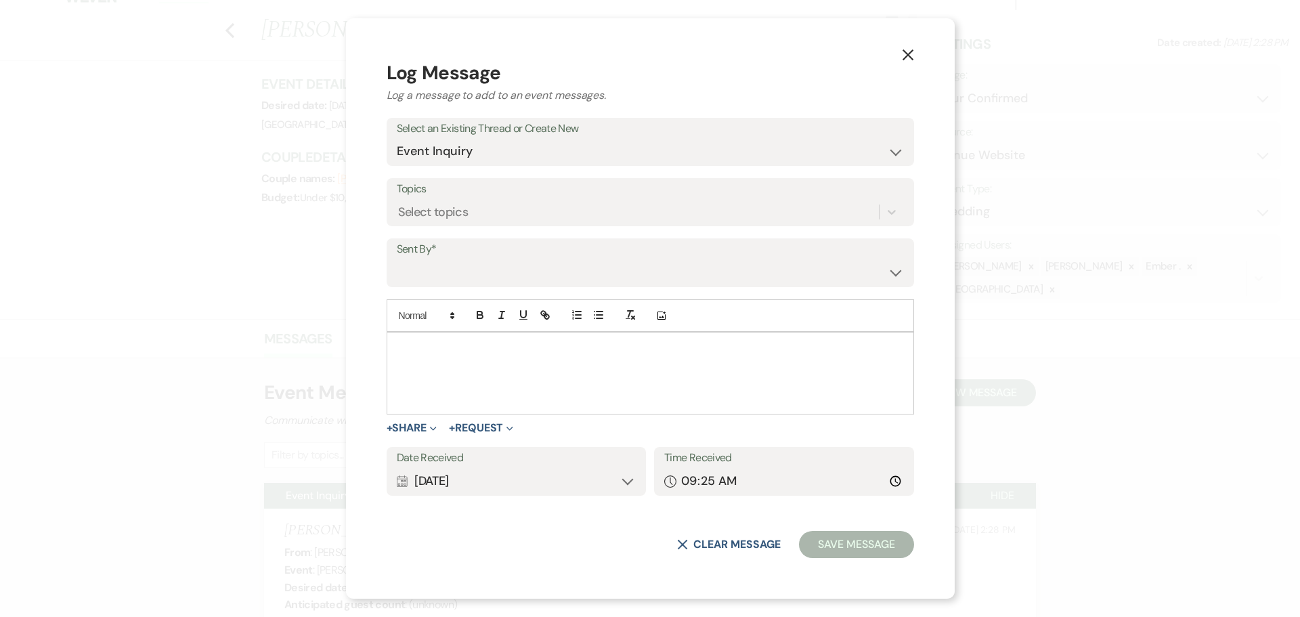
click at [527, 257] on label "Sent By*" at bounding box center [650, 250] width 507 height 20
click at [525, 267] on select "[PERSON_NAME] ([PERSON_NAME][EMAIL_ADDRESS][PERSON_NAME][DOMAIN_NAME]) [PERSON_…" at bounding box center [650, 272] width 507 height 26
select select "user-197739"
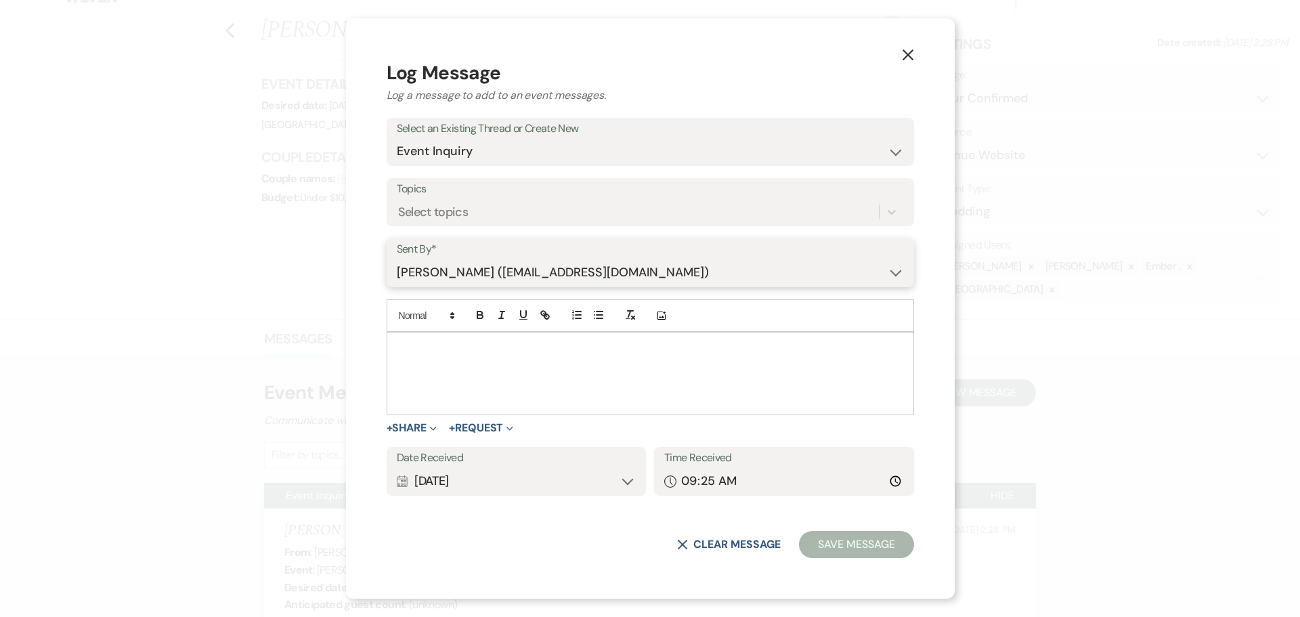
click at [477, 259] on select "[PERSON_NAME] ([PERSON_NAME][EMAIL_ADDRESS][PERSON_NAME][DOMAIN_NAME]) [PERSON_…" at bounding box center [650, 272] width 507 height 26
click at [531, 376] on div at bounding box center [650, 372] width 526 height 81
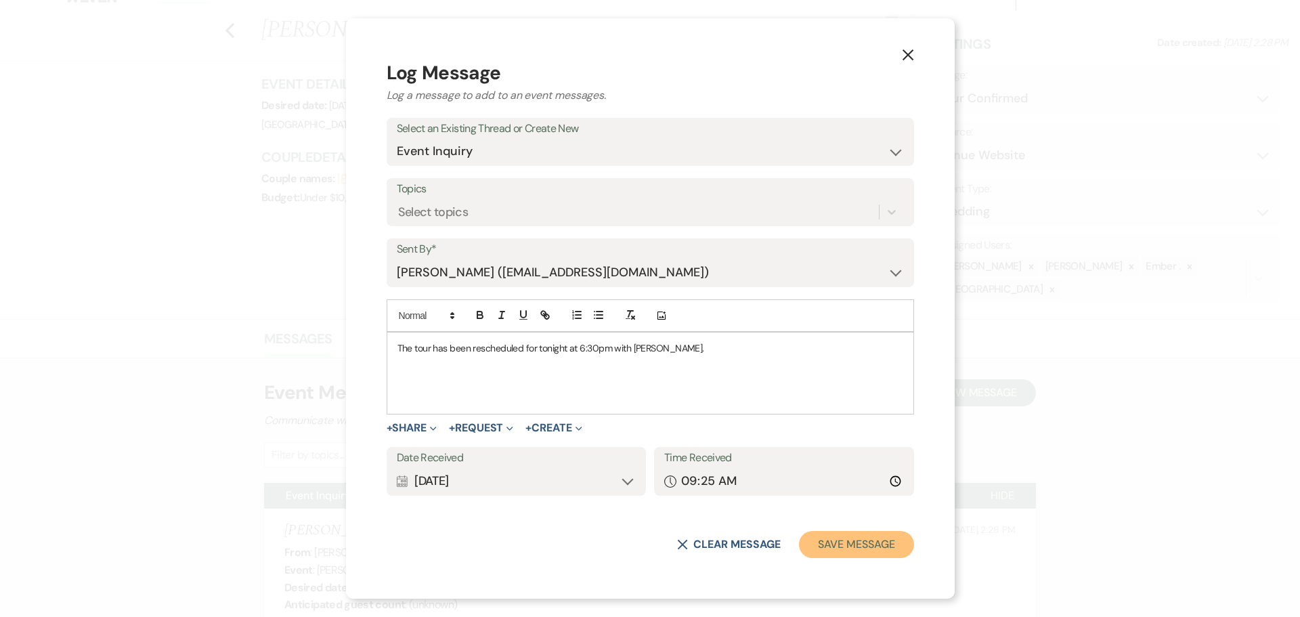
click at [799, 544] on button "Save Message" at bounding box center [856, 544] width 114 height 27
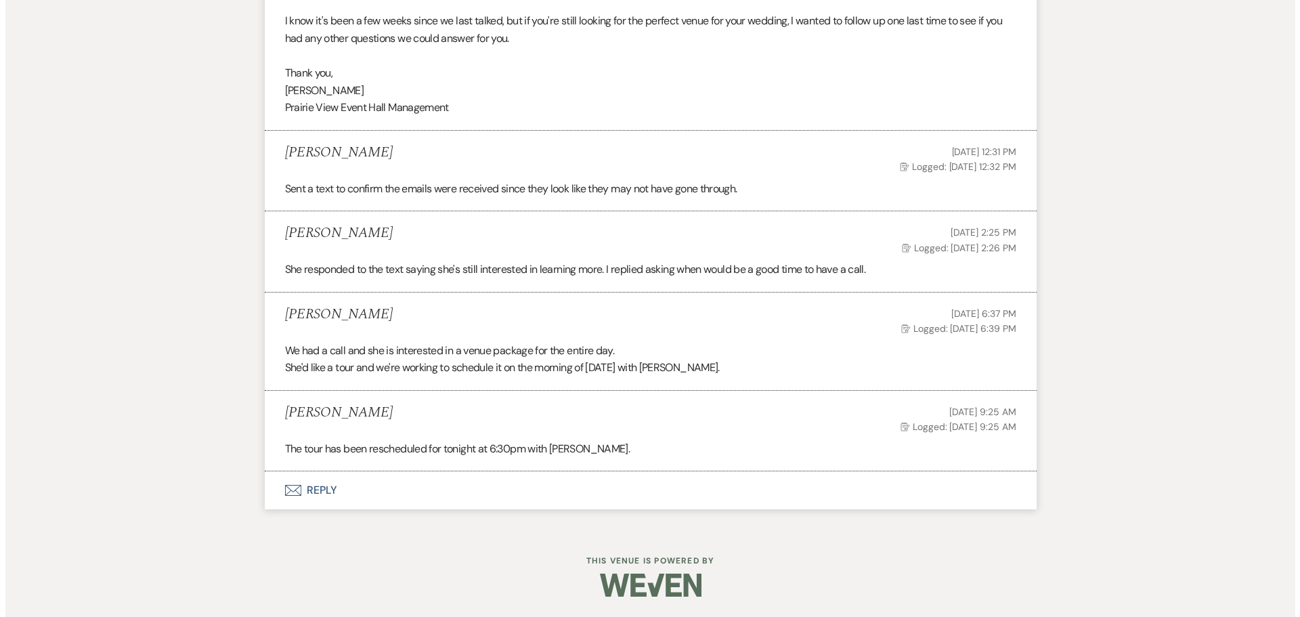
scroll to position [0, 0]
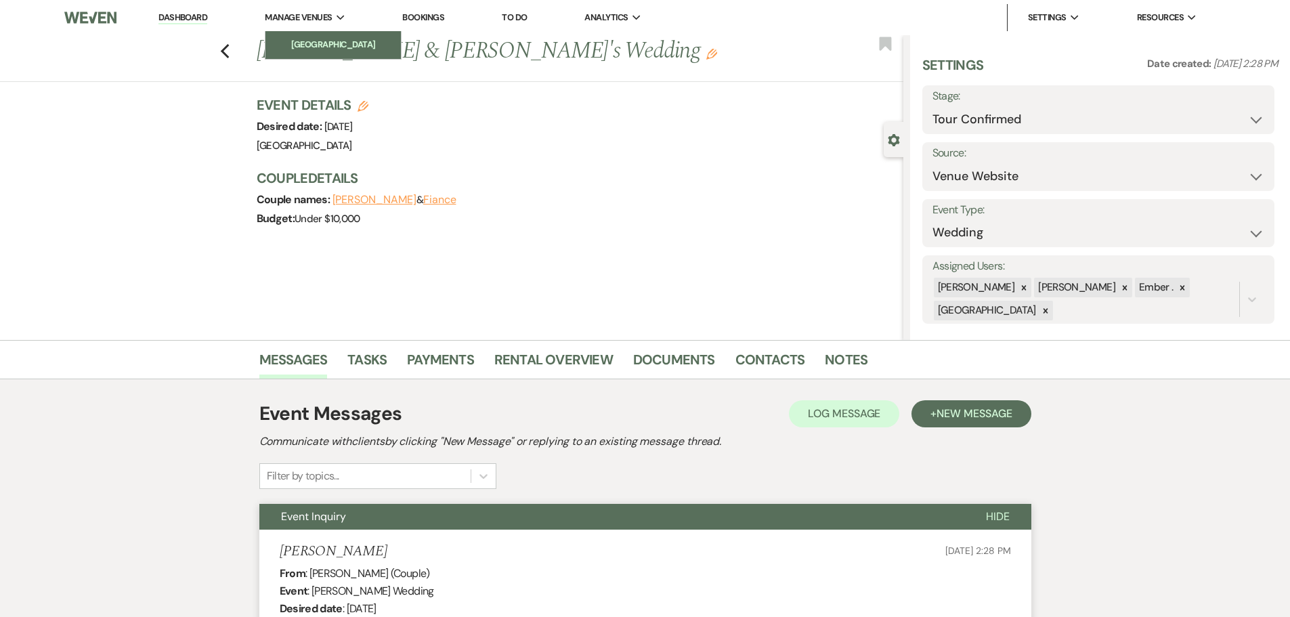
click at [286, 37] on link "[GEOGRAPHIC_DATA]" at bounding box center [332, 44] width 135 height 27
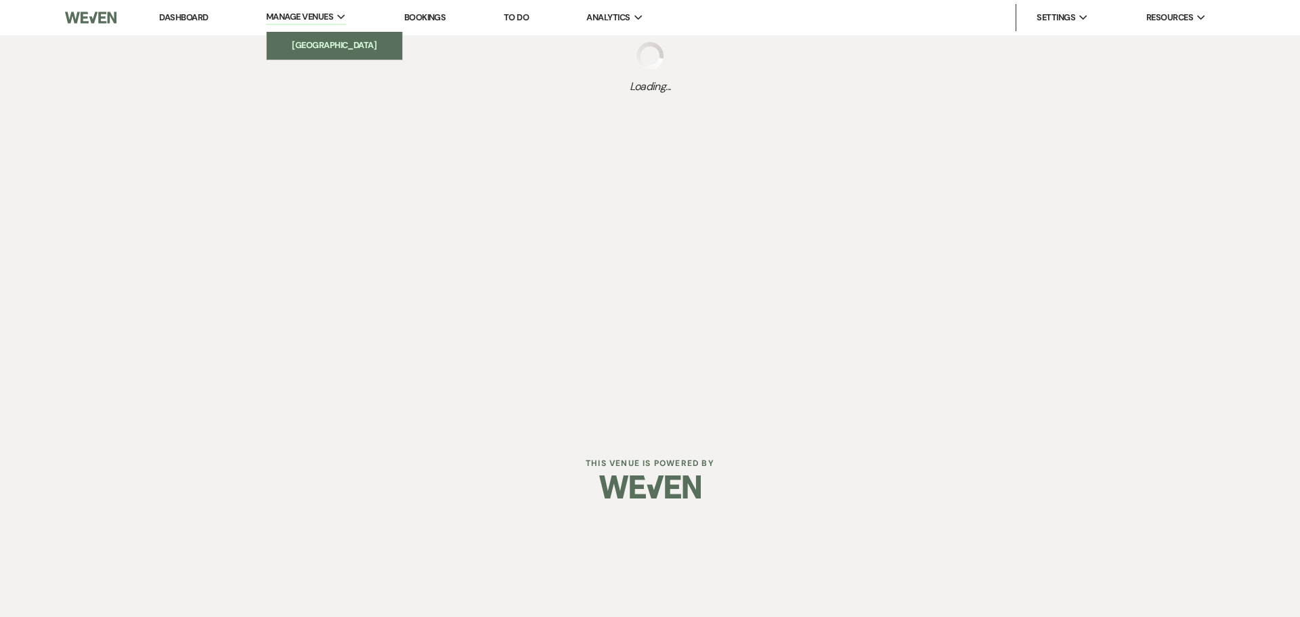
click at [286, 37] on link "[GEOGRAPHIC_DATA]" at bounding box center [334, 45] width 135 height 27
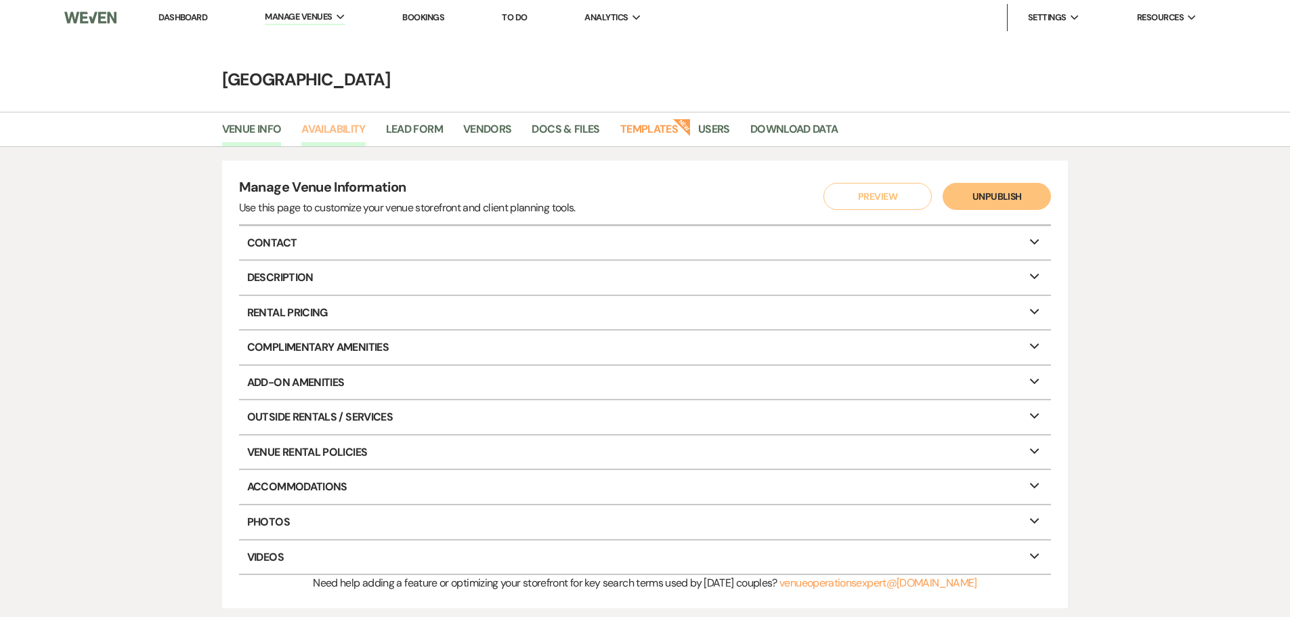
click at [336, 128] on link "Availability" at bounding box center [333, 134] width 64 height 26
select select "3"
select select "2026"
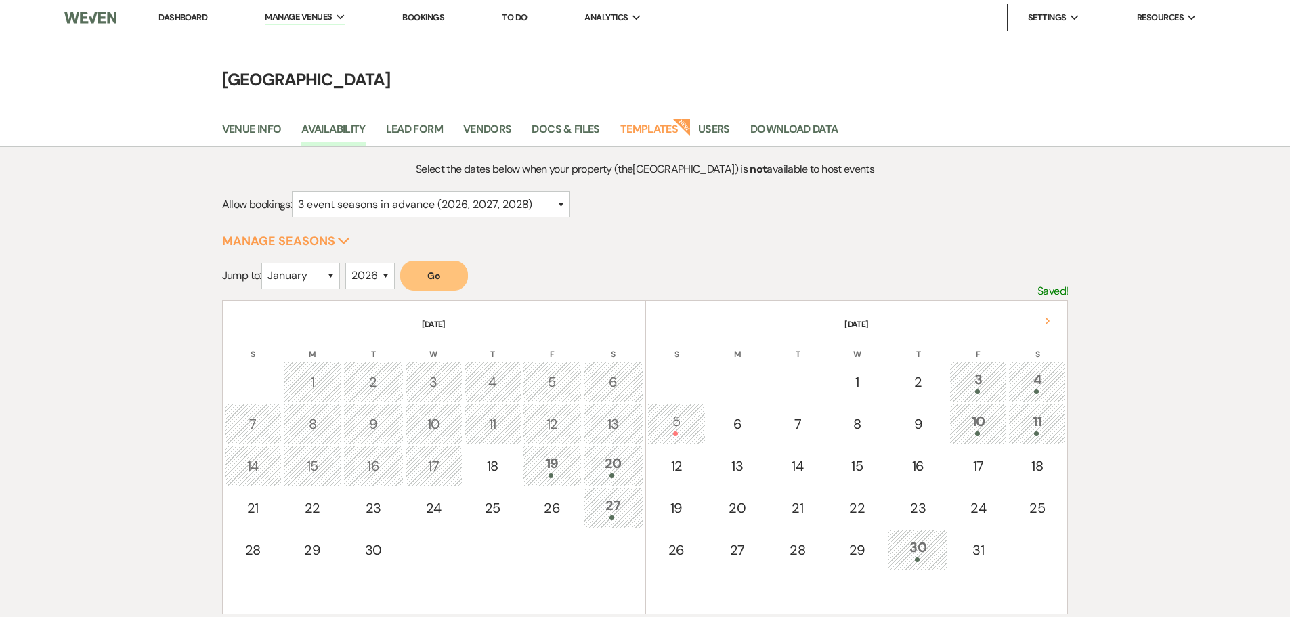
click at [1045, 311] on div "Next" at bounding box center [1048, 320] width 22 height 22
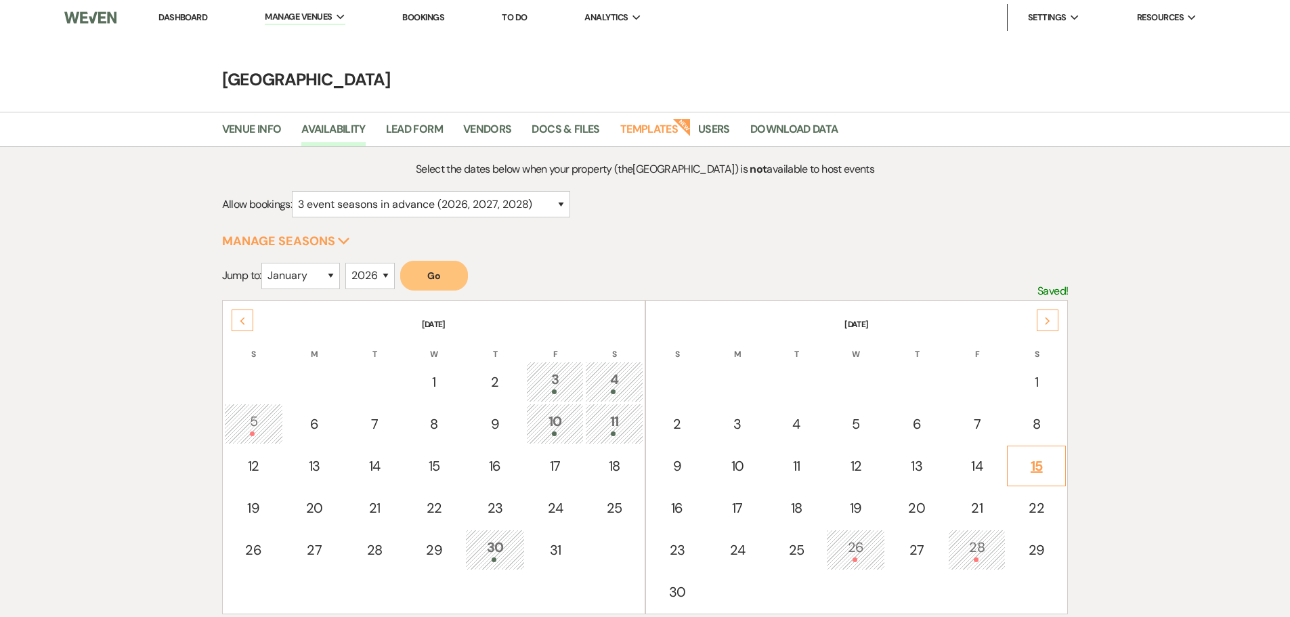
click at [1036, 467] on div "15" at bounding box center [1036, 466] width 44 height 20
select select "other"
select select "false"
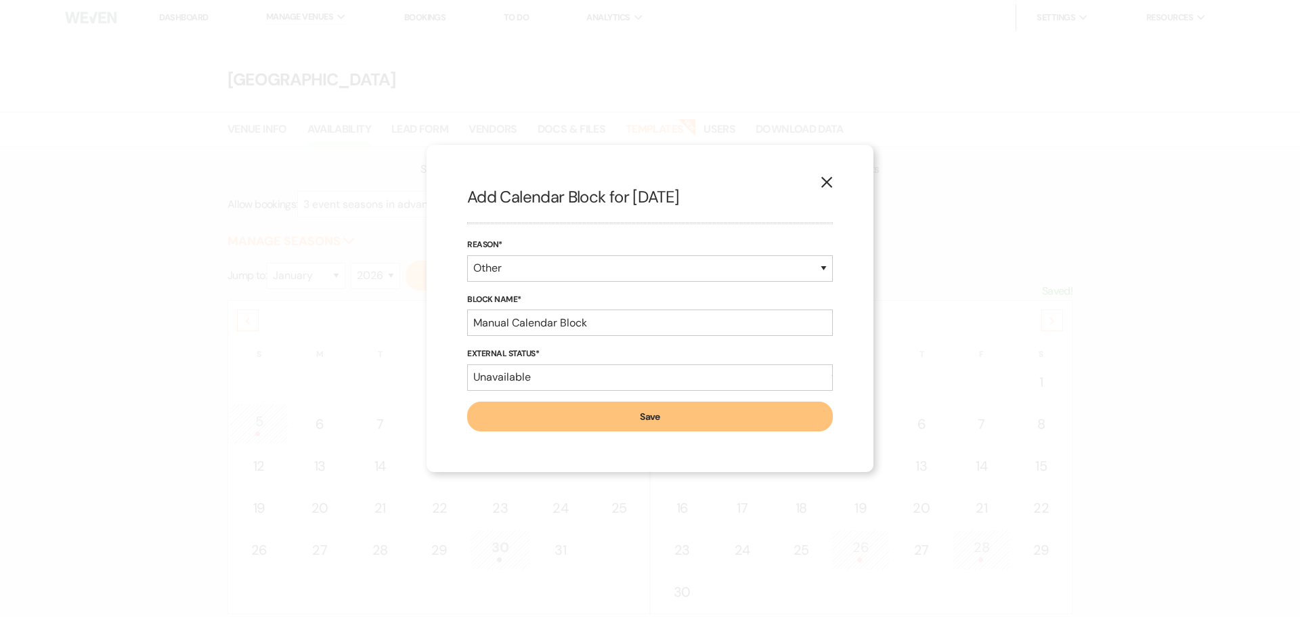
click at [660, 421] on button "Save" at bounding box center [650, 417] width 366 height 30
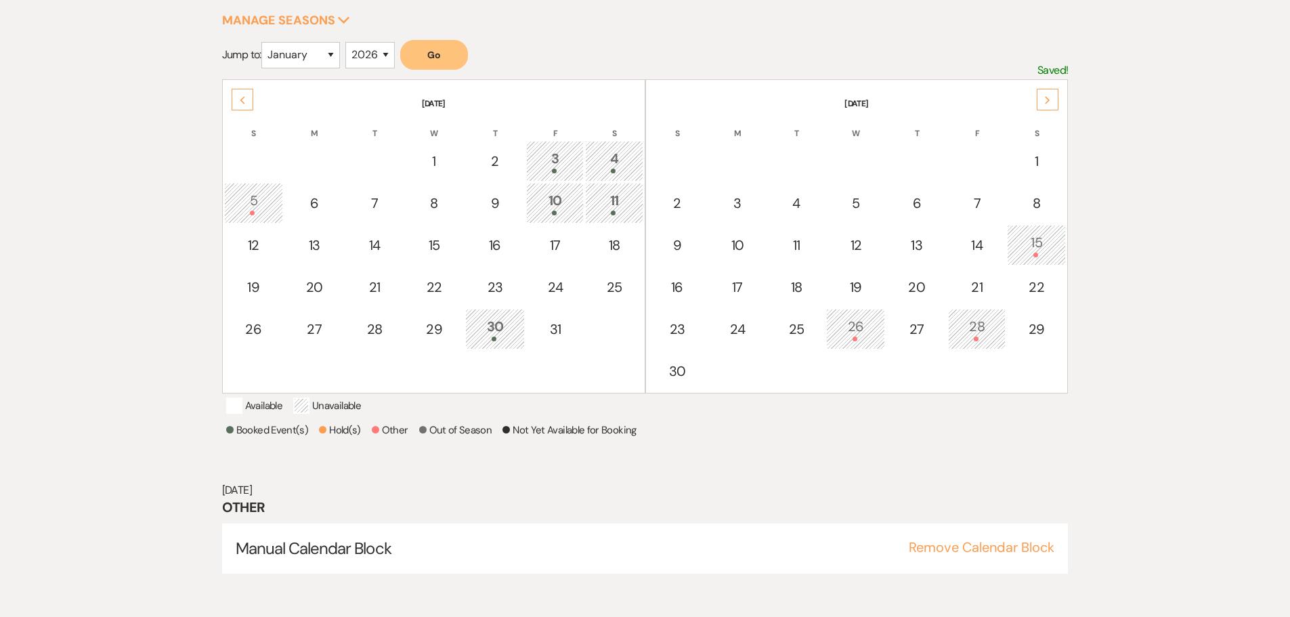
scroll to position [225, 0]
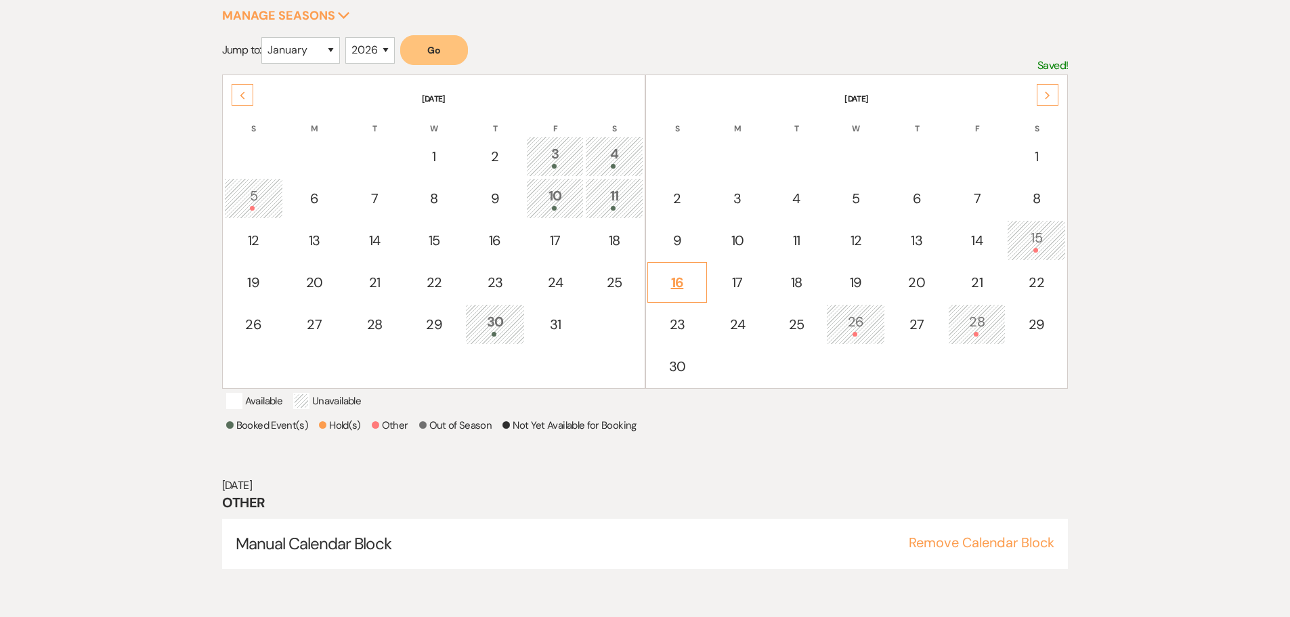
click at [677, 284] on div "16" at bounding box center [677, 282] width 45 height 20
select select "other"
select select "false"
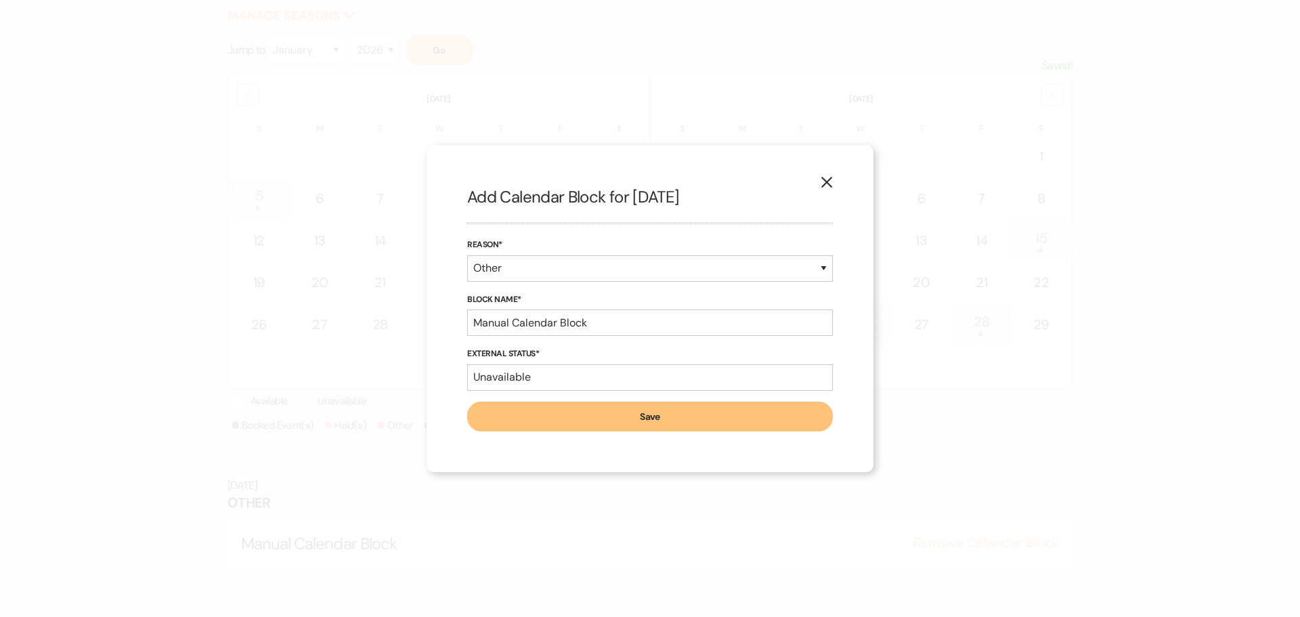
click at [609, 417] on button "Save" at bounding box center [650, 417] width 366 height 30
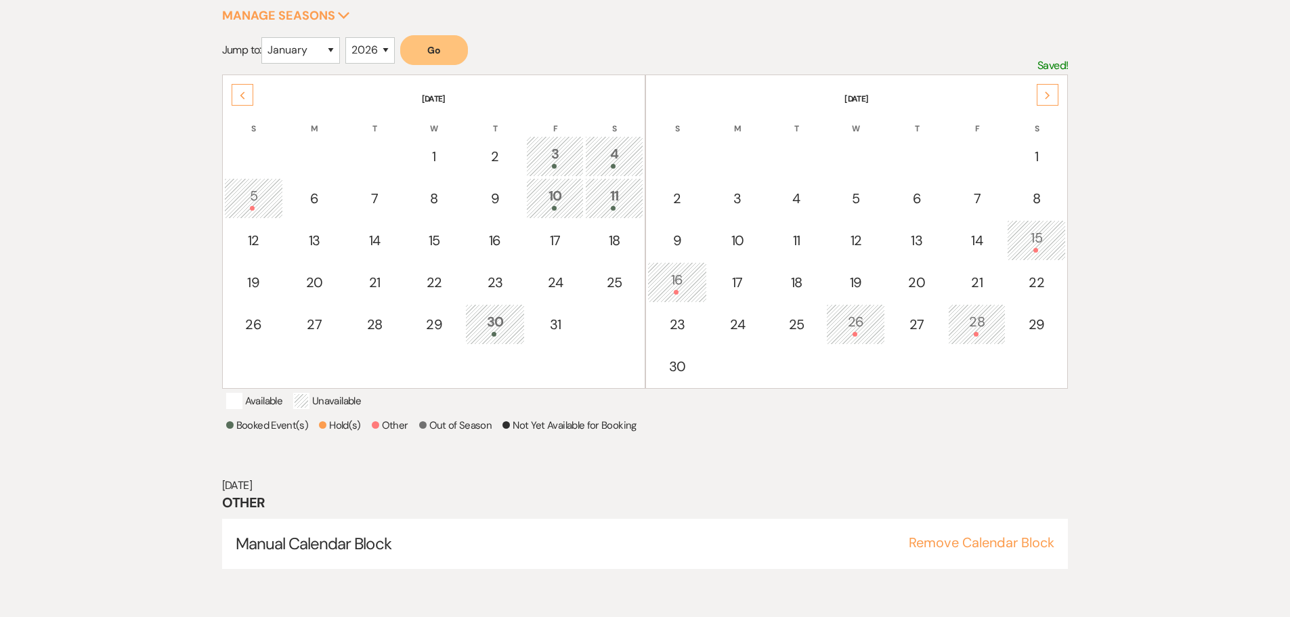
click at [241, 96] on use at bounding box center [242, 94] width 5 height 7
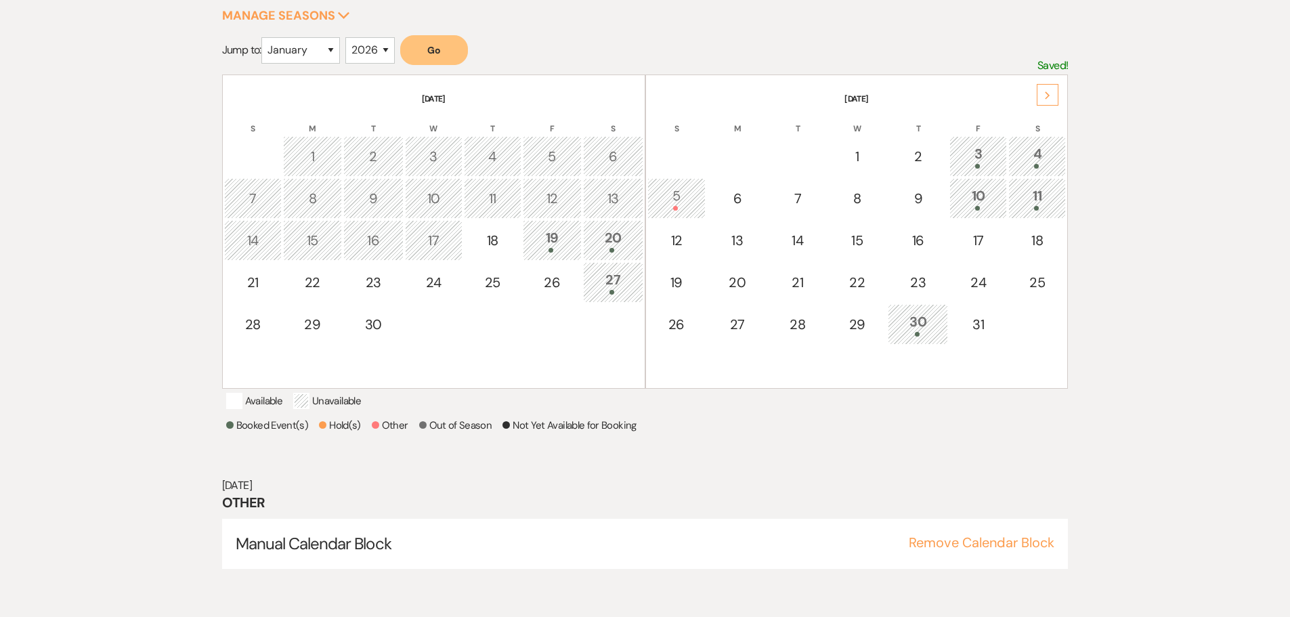
click at [241, 96] on th "[DATE]" at bounding box center [433, 91] width 419 height 28
click at [1045, 93] on icon "Next" at bounding box center [1047, 95] width 7 height 8
